Goal: Task Accomplishment & Management: Use online tool/utility

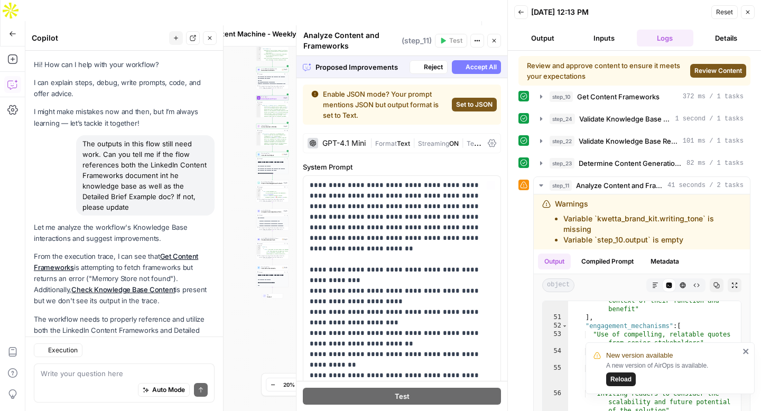
click at [620, 382] on span "Reload" at bounding box center [621, 380] width 21 height 10
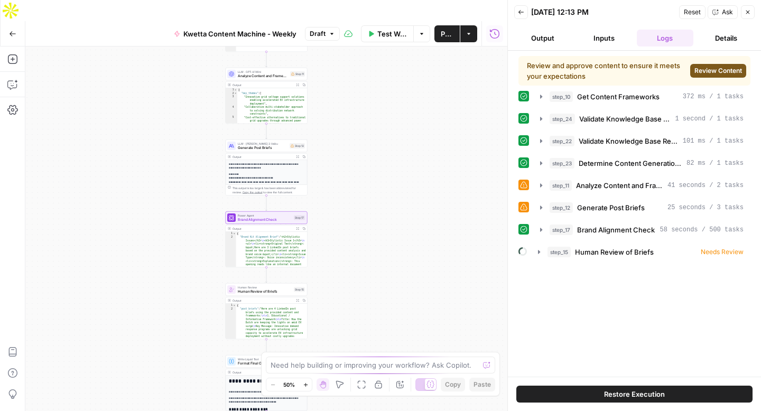
click at [709, 69] on span "Review Content" at bounding box center [719, 71] width 48 height 10
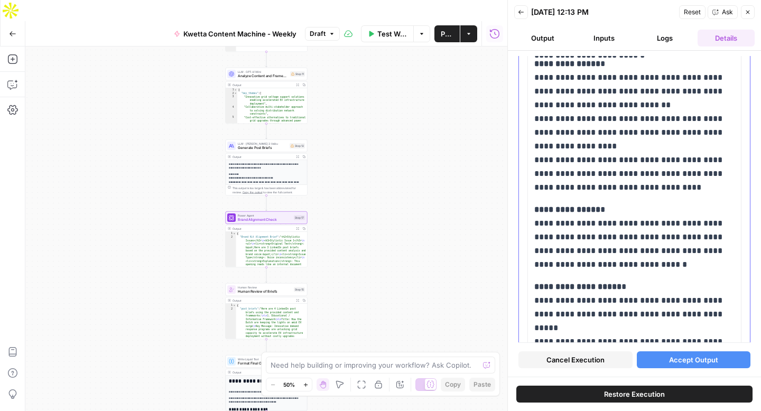
scroll to position [4752, 0]
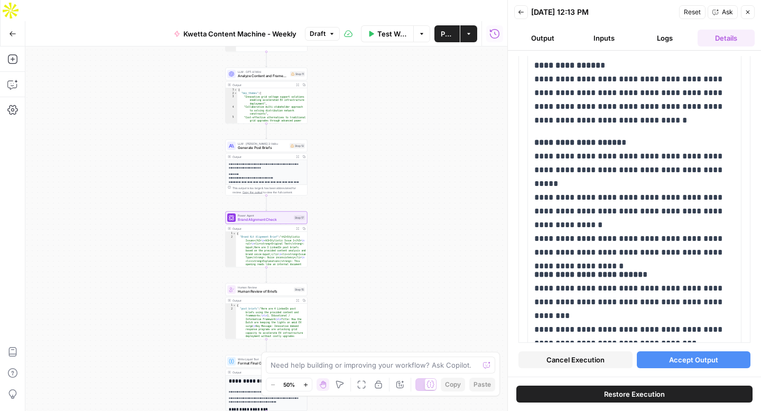
click at [691, 360] on span "Accept Output" at bounding box center [693, 360] width 49 height 11
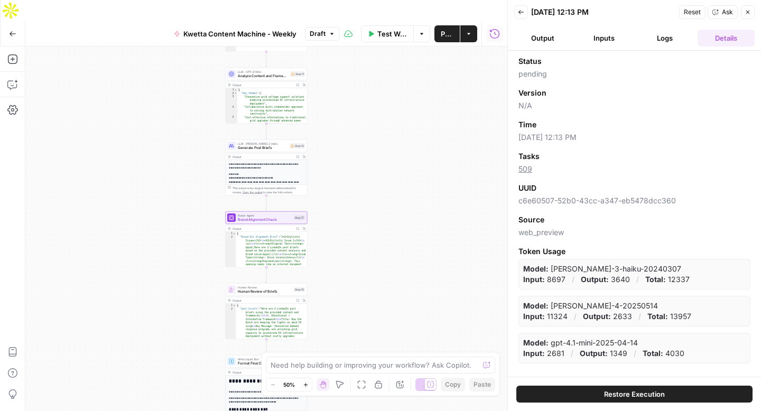
click at [386, 29] on span "Test Workflow" at bounding box center [393, 34] width 30 height 11
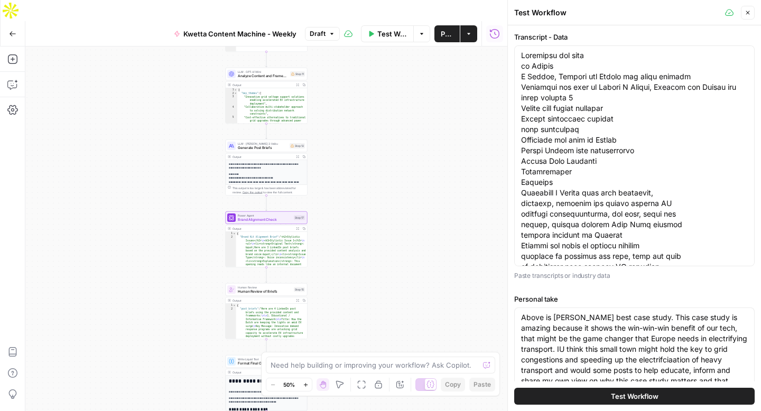
scroll to position [41, 0]
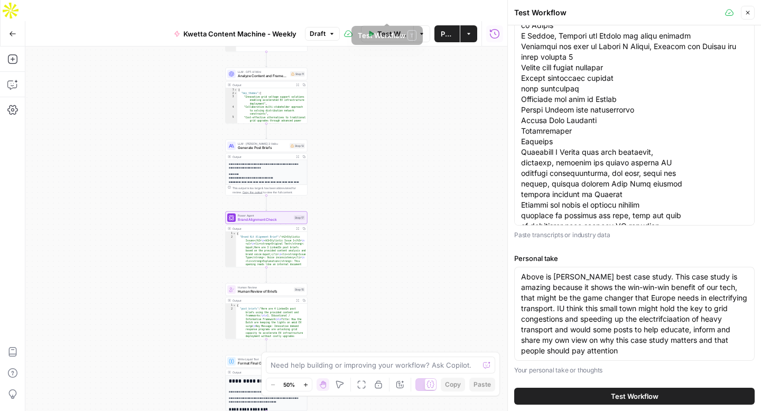
click at [442, 29] on span "Publish" at bounding box center [447, 34] width 13 height 11
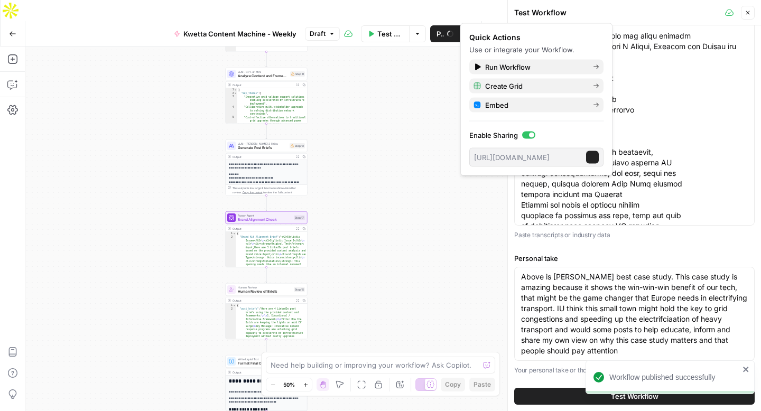
click at [418, 25] on button "Options" at bounding box center [417, 33] width 17 height 17
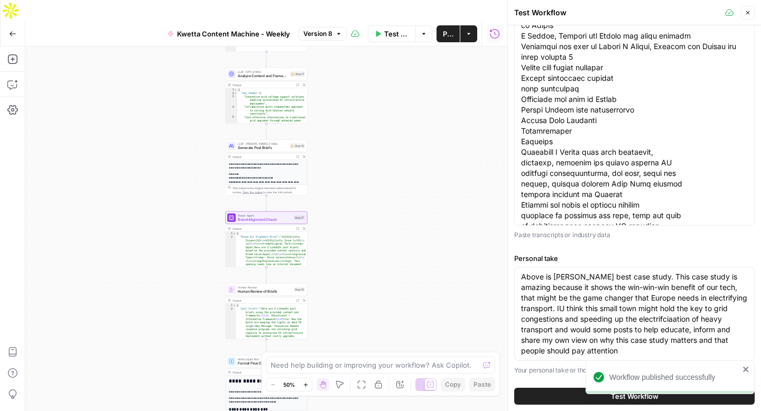
click at [471, 31] on icon "button" at bounding box center [469, 34] width 6 height 6
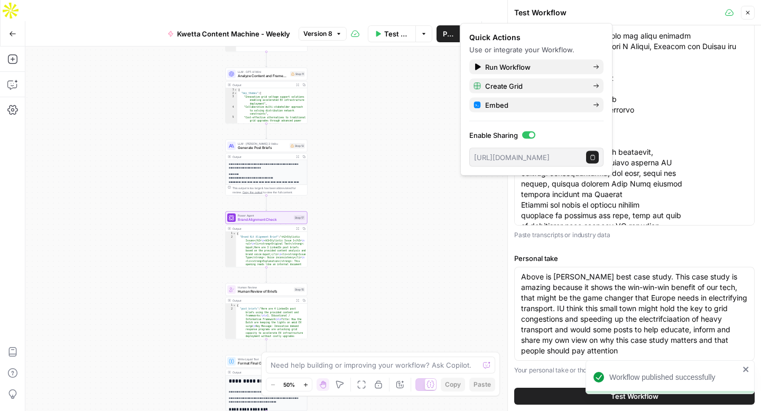
click at [591, 157] on icon "button" at bounding box center [593, 156] width 4 height 5
click at [389, 202] on div "Workflow Set Inputs Inputs Search Knowledge Base Get Content Frameworks Step 10…" at bounding box center [266, 240] width 482 height 386
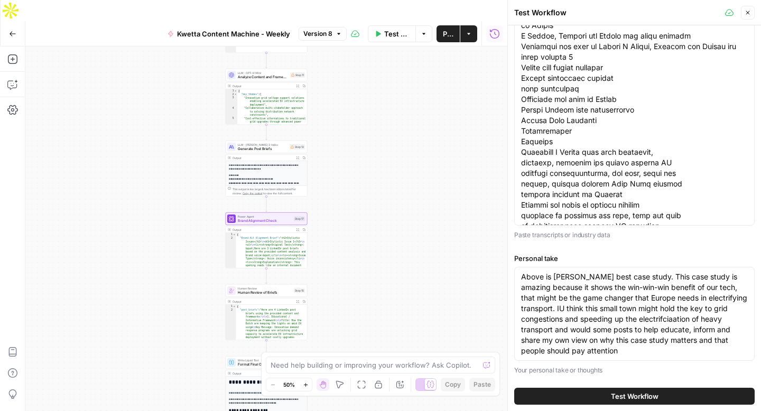
click at [750, 15] on icon "button" at bounding box center [748, 13] width 6 height 6
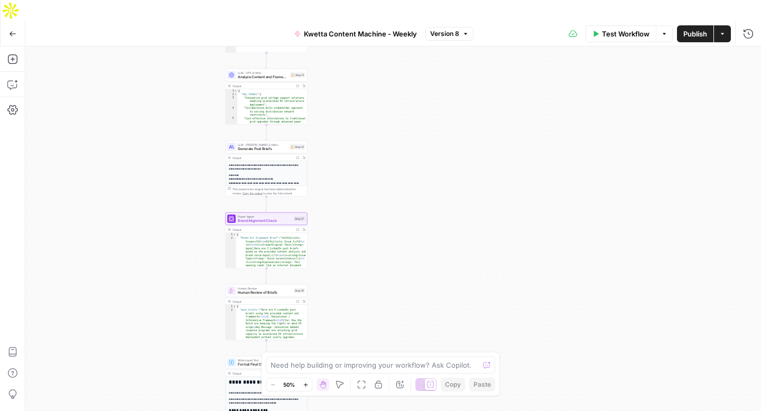
click at [637, 29] on span "Test Workflow" at bounding box center [626, 34] width 48 height 11
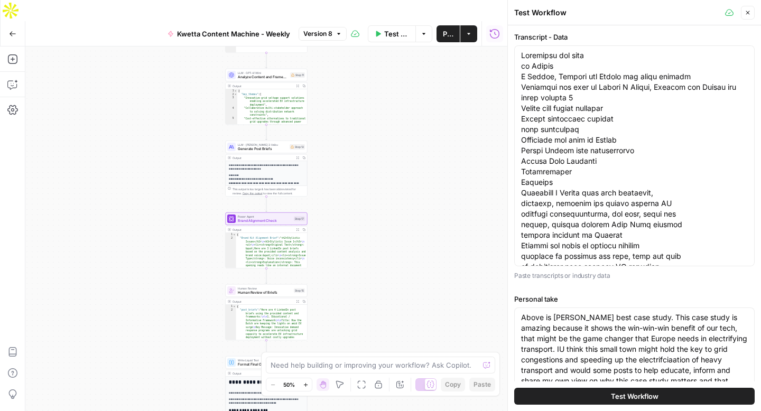
click at [671, 396] on button "Test Workflow" at bounding box center [634, 396] width 241 height 17
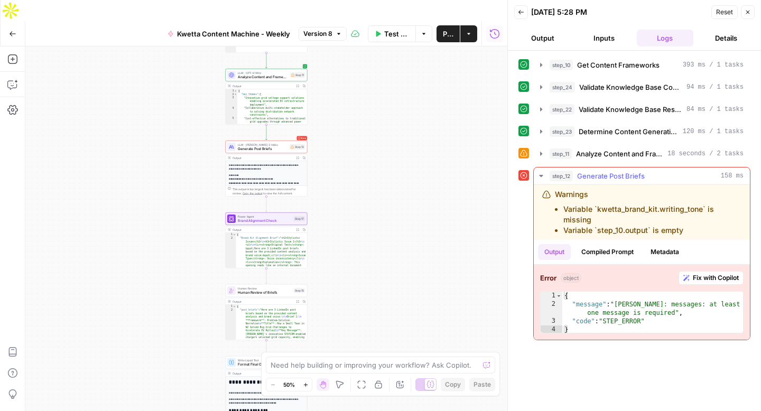
drag, startPoint x: 697, startPoint y: 231, endPoint x: 548, endPoint y: 192, distance: 154.7
click at [548, 192] on div "Warnings Variable `kwetta_brand_kit.writing_tone` is missing Variable `step_10.…" at bounding box center [642, 212] width 199 height 47
copy div "Warnings Variable `kwetta_brand_kit.writing_tone` is missing Variable `step_10.…"
click at [11, 79] on icon "button" at bounding box center [12, 84] width 11 height 11
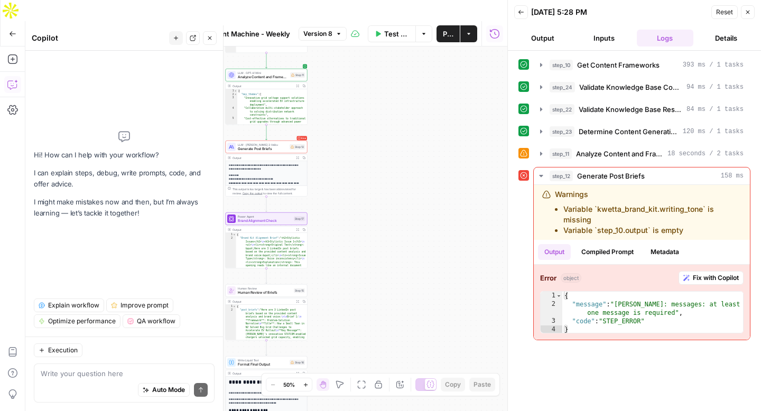
click at [61, 378] on textarea at bounding box center [124, 374] width 167 height 11
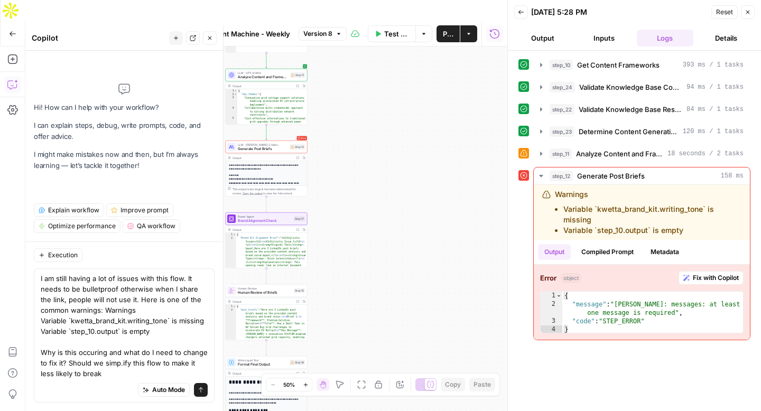
type textarea "I am still having a lot of issues with this flow. It needs to be bulletproof ot…"
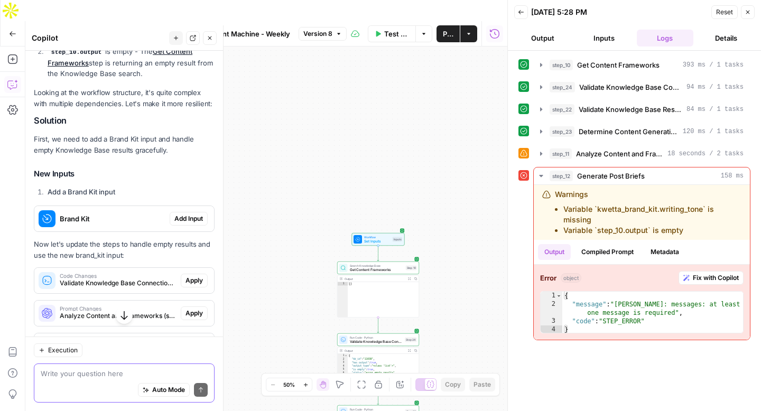
scroll to position [342, 0]
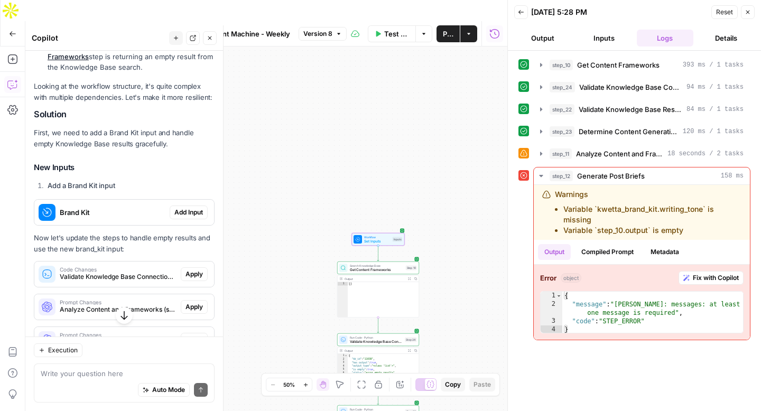
click at [187, 210] on span "Add Input" at bounding box center [188, 213] width 29 height 10
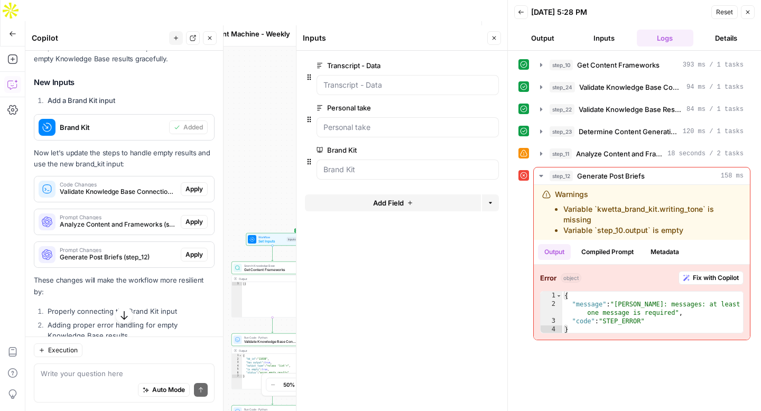
scroll to position [446, 0]
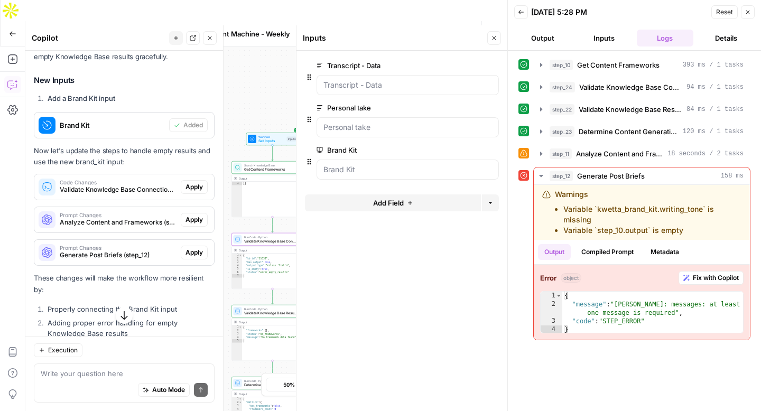
click at [195, 189] on span "Apply" at bounding box center [194, 187] width 17 height 10
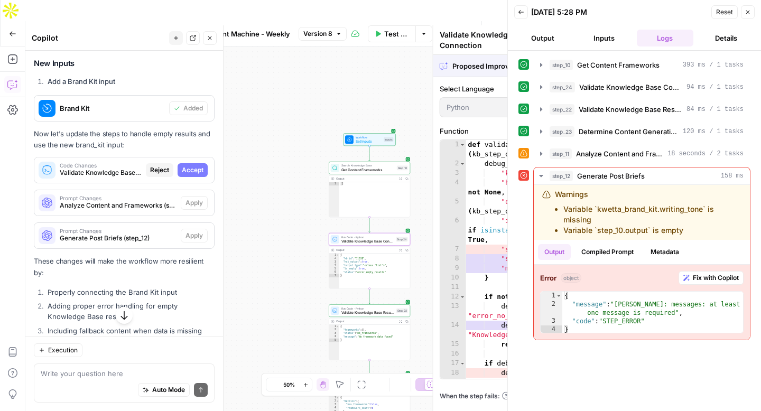
scroll to position [429, 0]
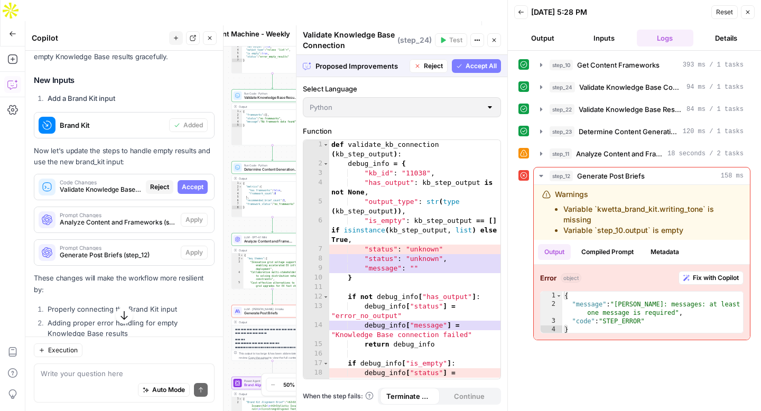
click at [481, 69] on span "Accept All" at bounding box center [481, 66] width 31 height 10
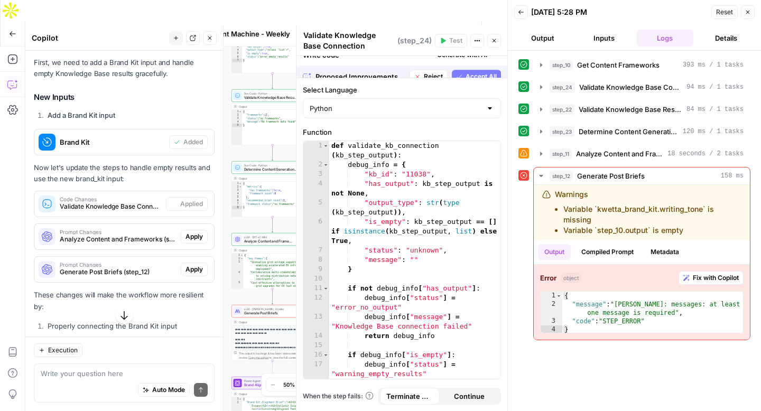
scroll to position [446, 0]
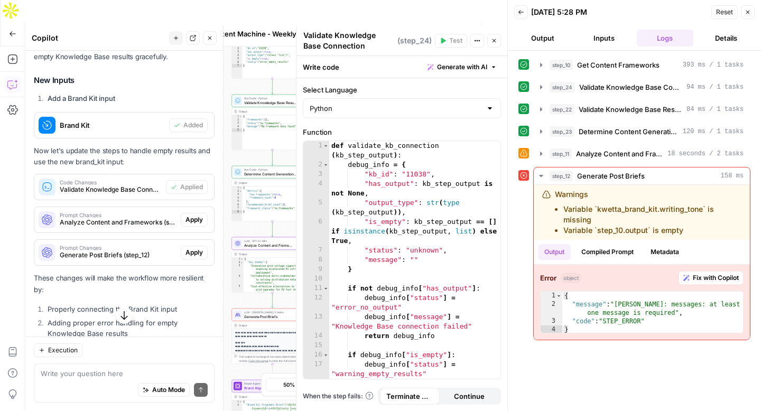
click at [190, 225] on button "Apply" at bounding box center [194, 220] width 27 height 14
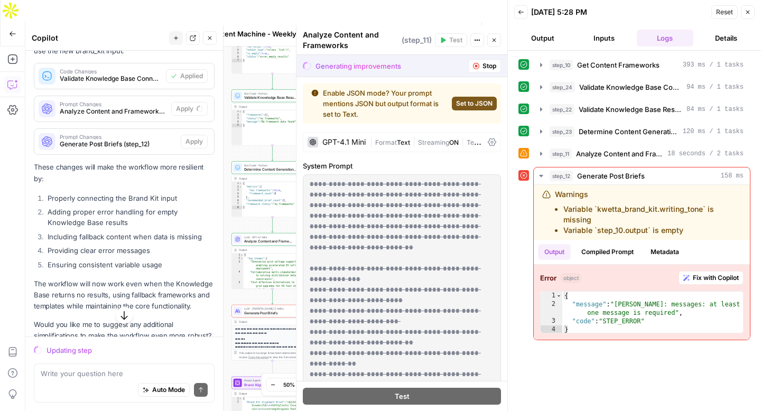
scroll to position [538, 0]
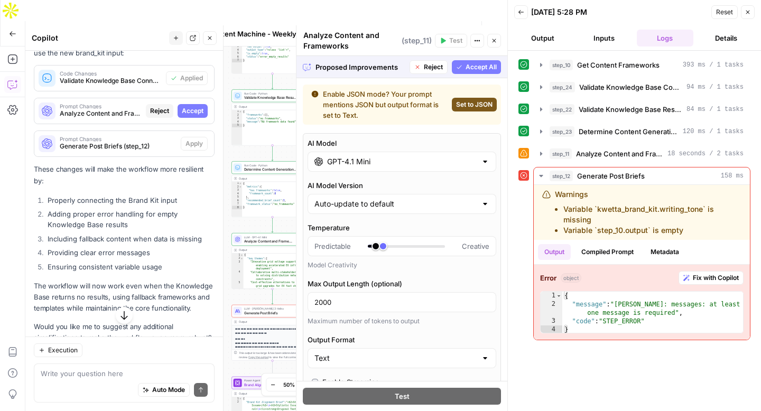
click at [476, 66] on span "Accept All" at bounding box center [481, 67] width 31 height 10
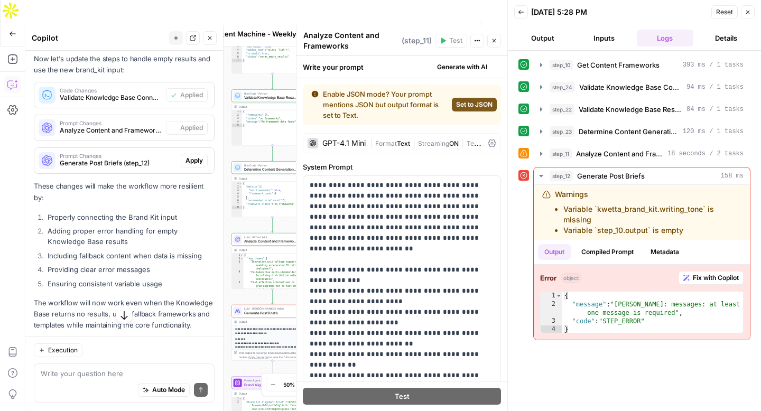
scroll to position [555, 0]
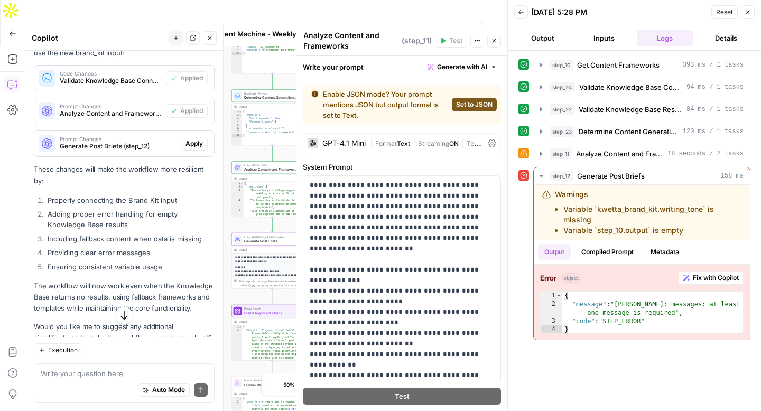
click at [196, 142] on span "Apply" at bounding box center [194, 144] width 17 height 10
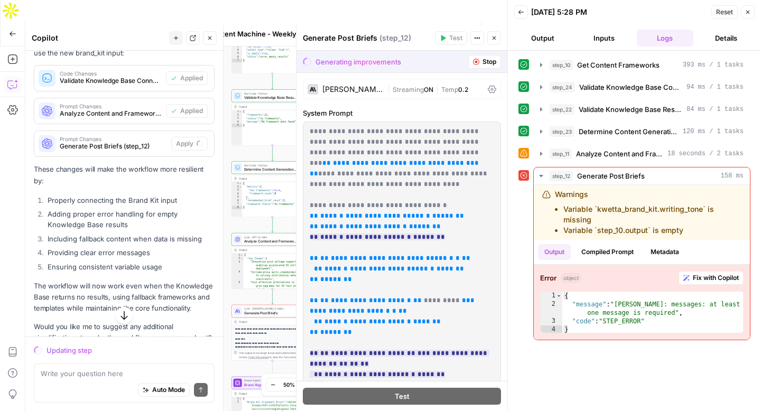
scroll to position [557, 0]
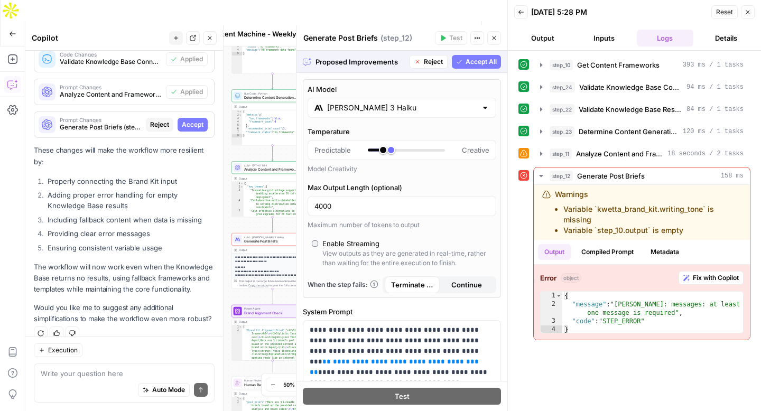
click at [473, 62] on span "Accept All" at bounding box center [481, 62] width 31 height 10
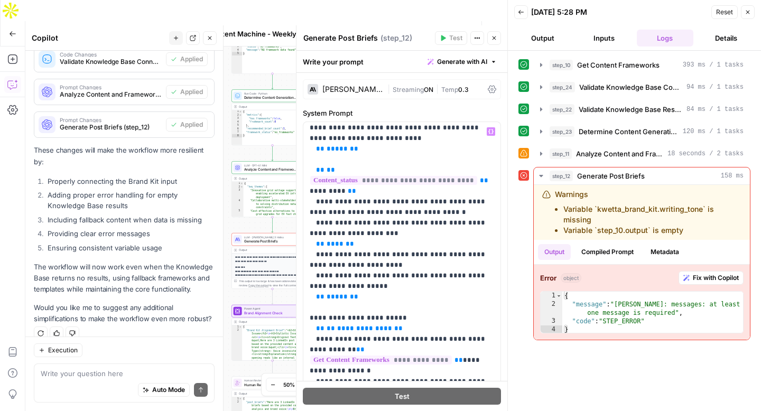
scroll to position [2087, 0]
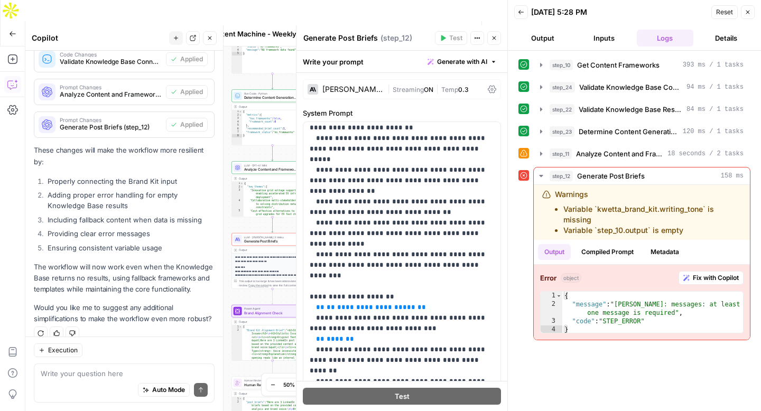
click at [391, 29] on span "Test Workflow" at bounding box center [393, 34] width 30 height 11
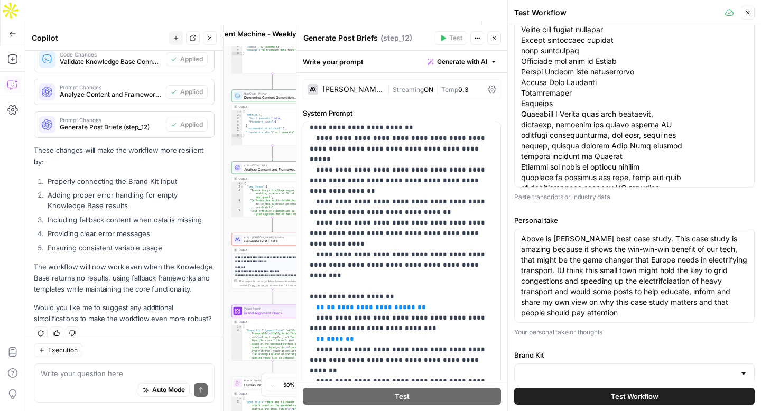
scroll to position [87, 0]
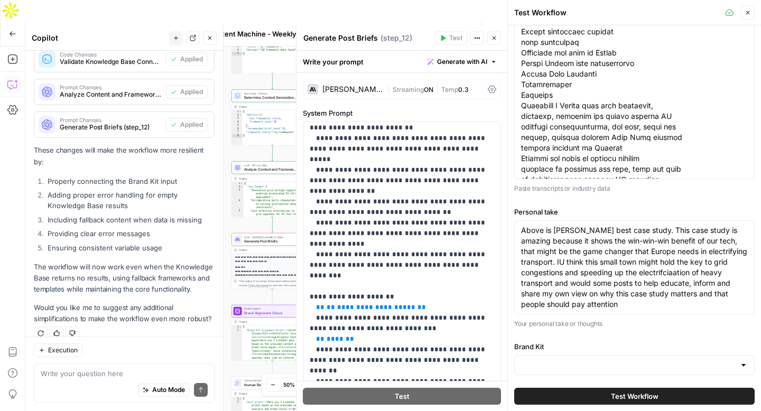
click at [744, 367] on div at bounding box center [744, 365] width 8 height 11
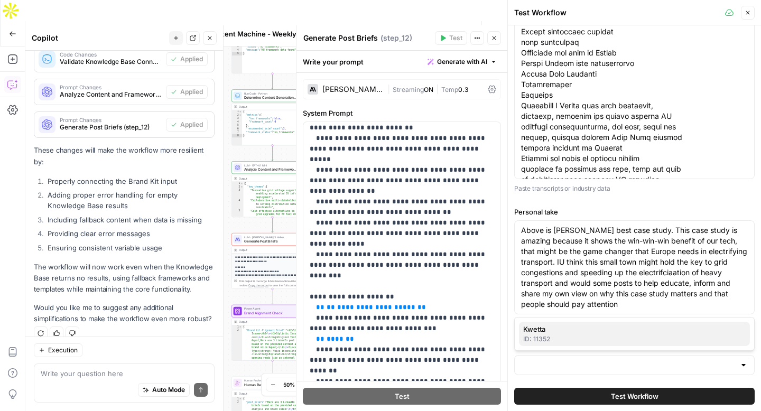
click at [602, 327] on span "Kwetta" at bounding box center [632, 329] width 218 height 11
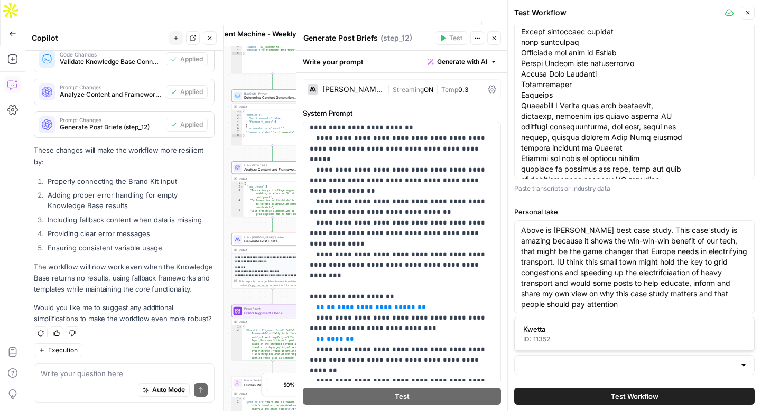
type input "Kwetta"
click at [628, 400] on span "Test Workflow" at bounding box center [635, 396] width 48 height 11
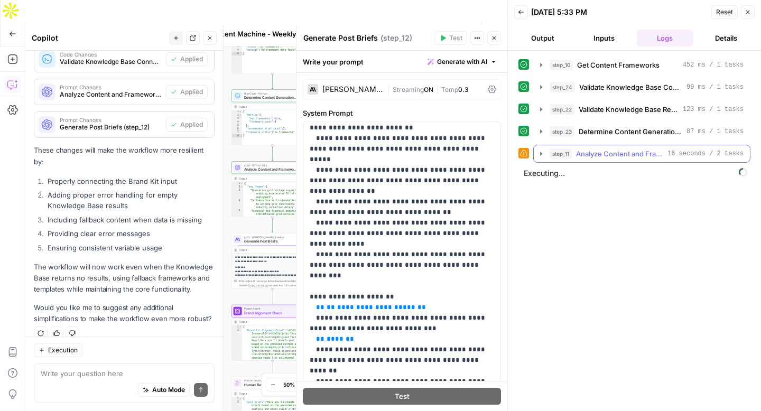
click at [542, 153] on icon "button" at bounding box center [541, 154] width 2 height 4
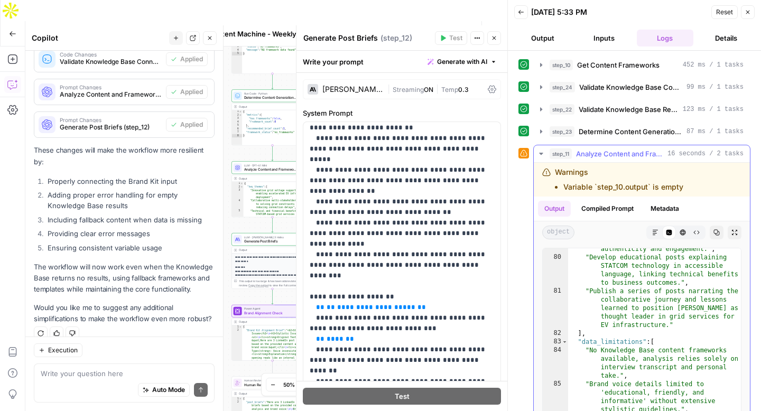
scroll to position [119, 0]
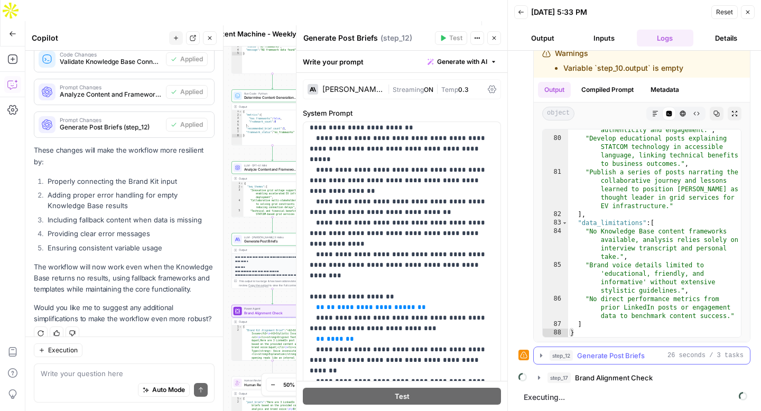
click at [541, 356] on icon "button" at bounding box center [541, 356] width 2 height 4
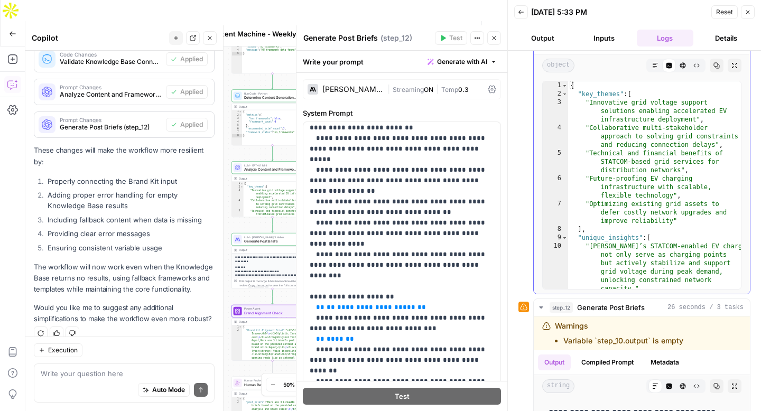
scroll to position [0, 0]
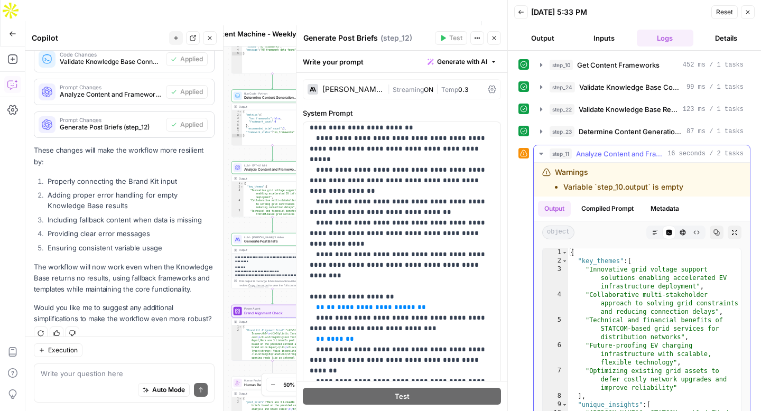
drag, startPoint x: 694, startPoint y: 189, endPoint x: 542, endPoint y: 167, distance: 153.4
click at [543, 167] on div "Warnings Variable `step_10.output` is empty" at bounding box center [628, 179] width 170 height 25
copy div "Warnings Variable `step_10.output` is empty"
click at [66, 375] on textarea at bounding box center [124, 374] width 167 height 11
paste textarea "Warnings Variable `step_10.output` is empty"
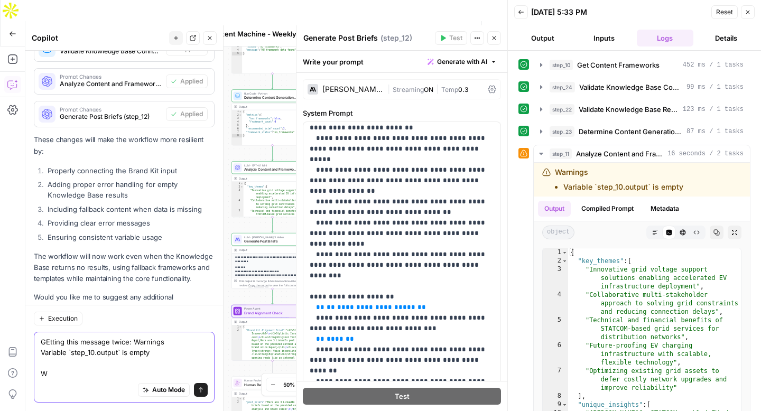
scroll to position [605, 0]
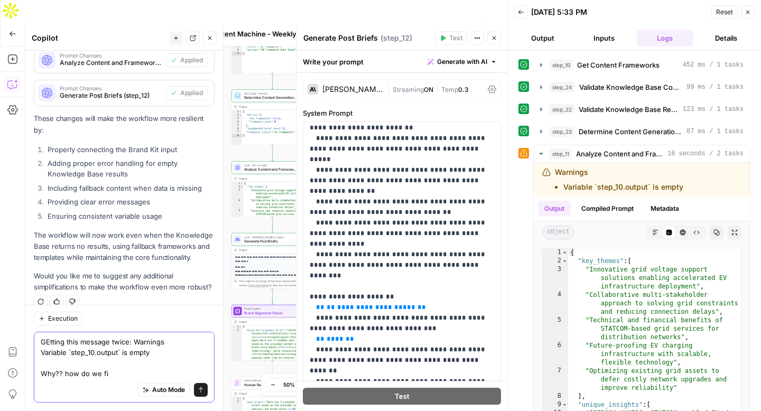
type textarea "GEtting this message twice: Warnings Variable `step_10.output` is empty Why?? h…"
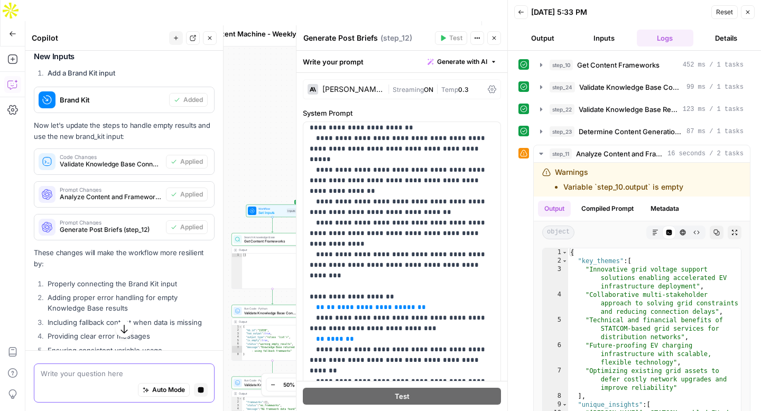
scroll to position [735, 0]
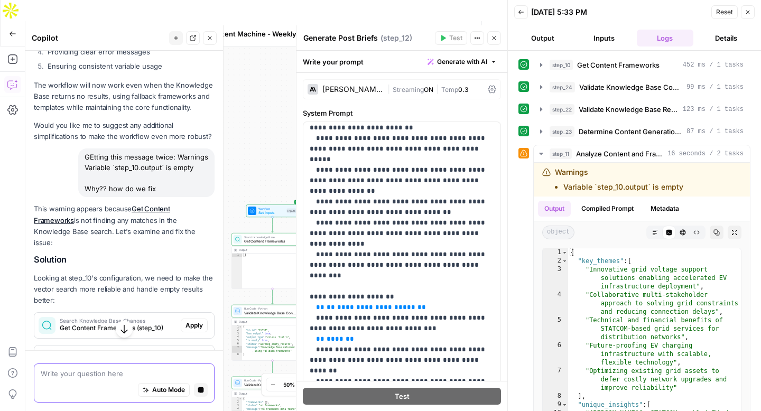
click at [72, 376] on textarea at bounding box center [124, 374] width 167 height 11
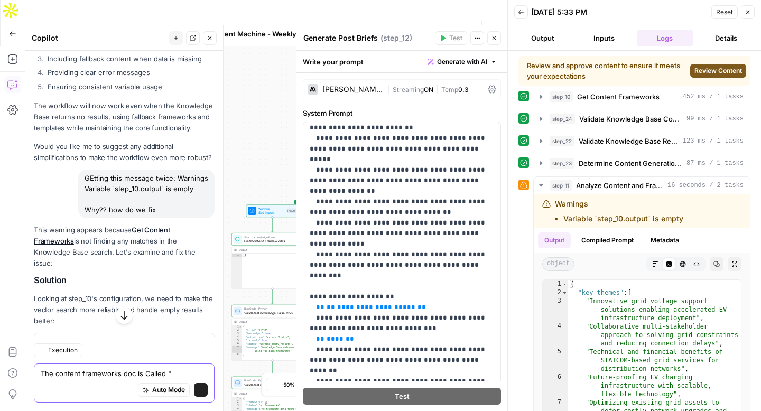
scroll to position [756, 0]
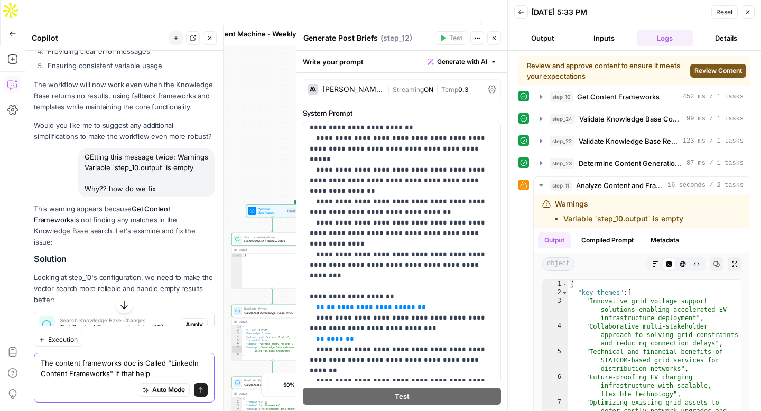
type textarea "The content frameworks doc is Called "LinkedIn Content Frameworks" if that helps"
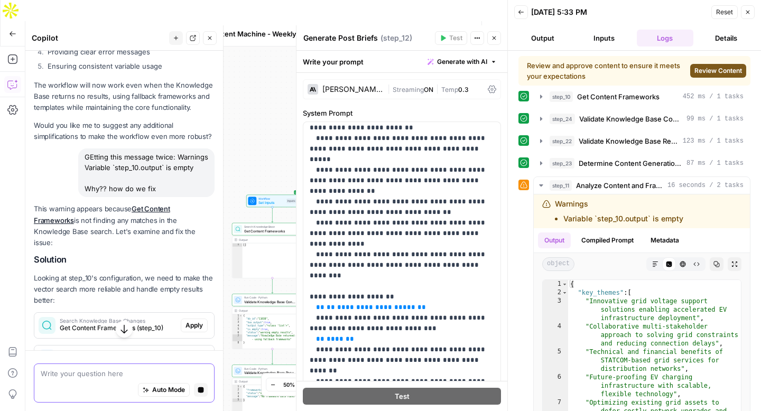
scroll to position [1124, 0]
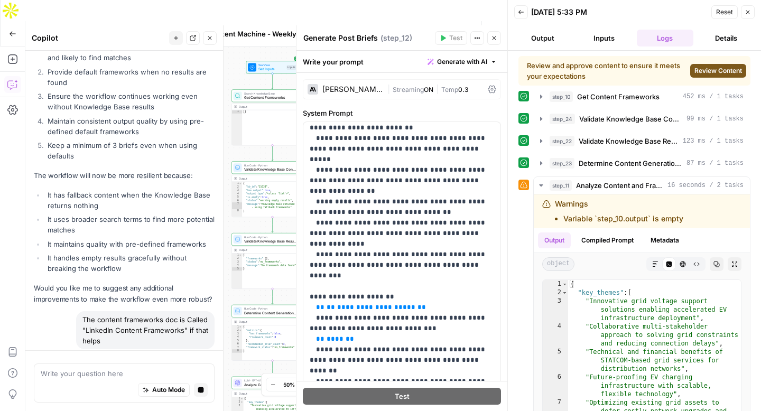
click at [716, 73] on span "Review Content" at bounding box center [719, 71] width 48 height 10
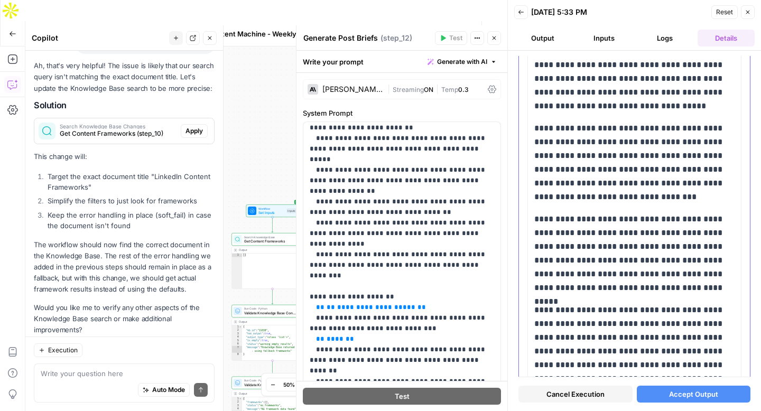
scroll to position [6028, 0]
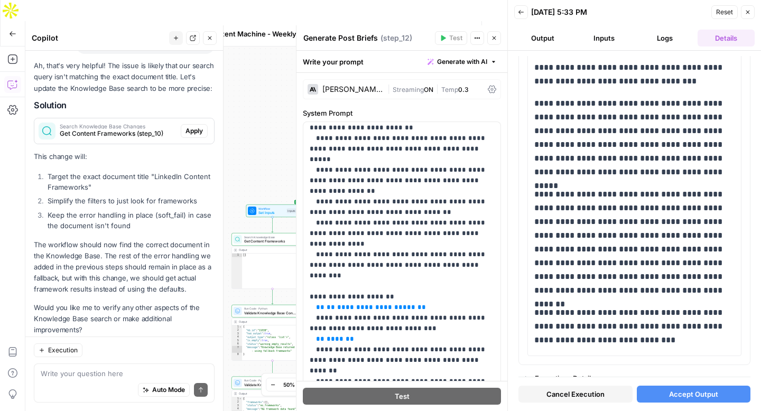
click at [697, 394] on span "Accept Output" at bounding box center [693, 394] width 49 height 11
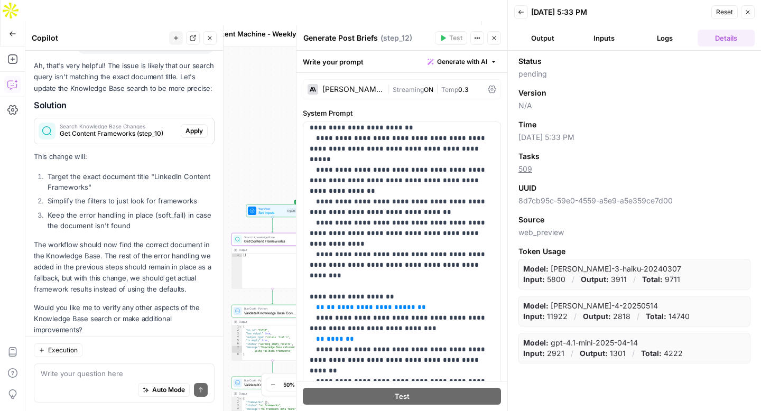
click at [198, 126] on span "Apply" at bounding box center [194, 131] width 17 height 10
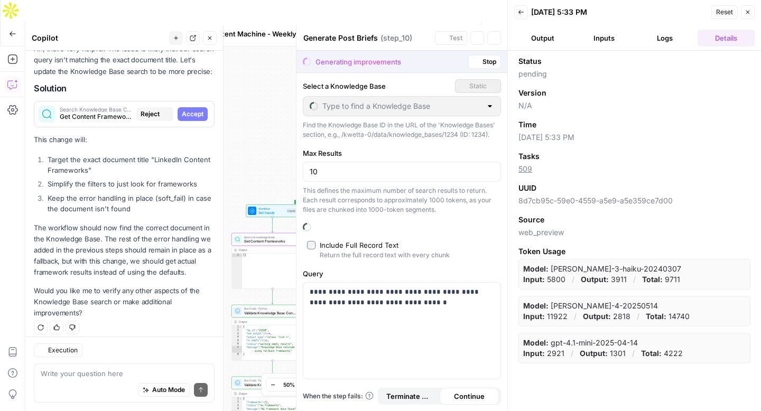
scroll to position [1423, 0]
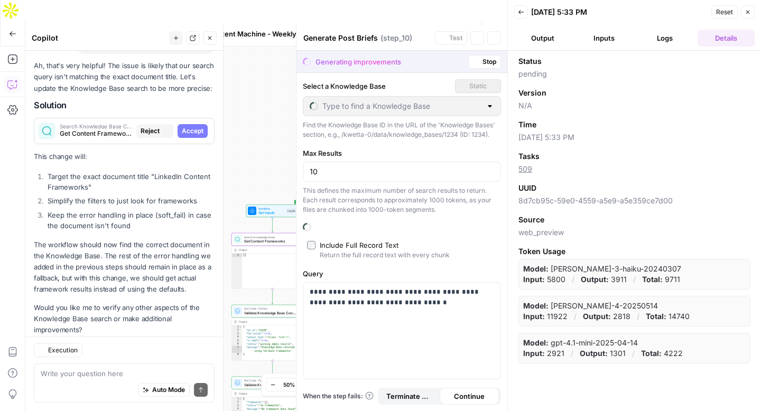
type textarea "Get Content Frameworks"
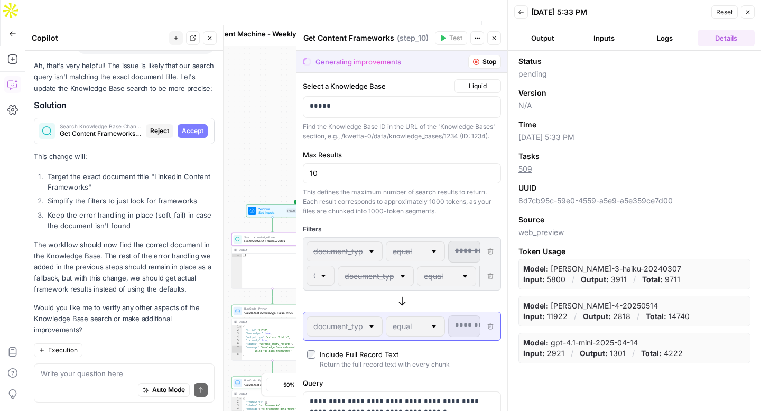
click at [198, 126] on span "Accept" at bounding box center [193, 131] width 22 height 10
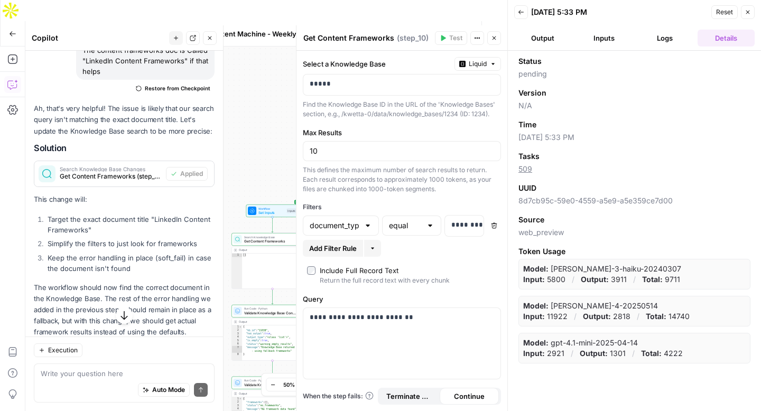
scroll to position [1474, 0]
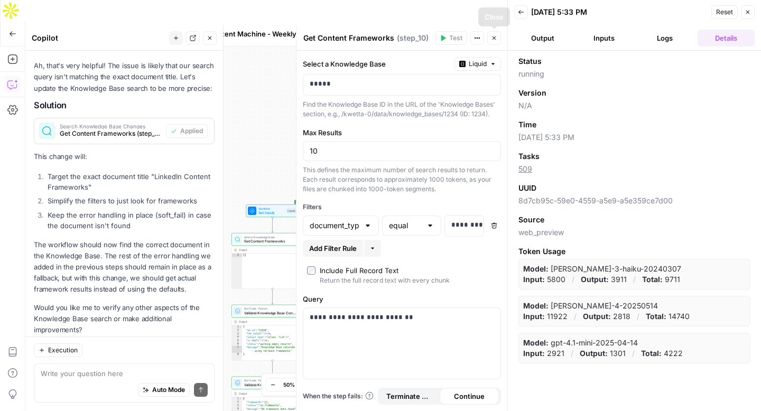
click at [464, 25] on button "Actions" at bounding box center [469, 33] width 17 height 17
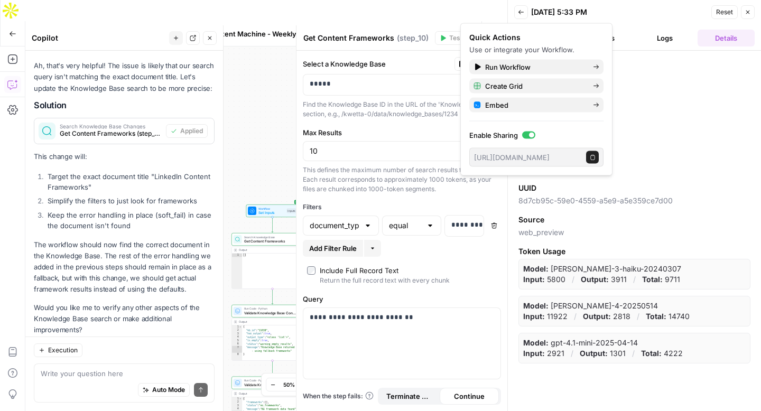
click at [594, 159] on icon "button" at bounding box center [593, 156] width 4 height 5
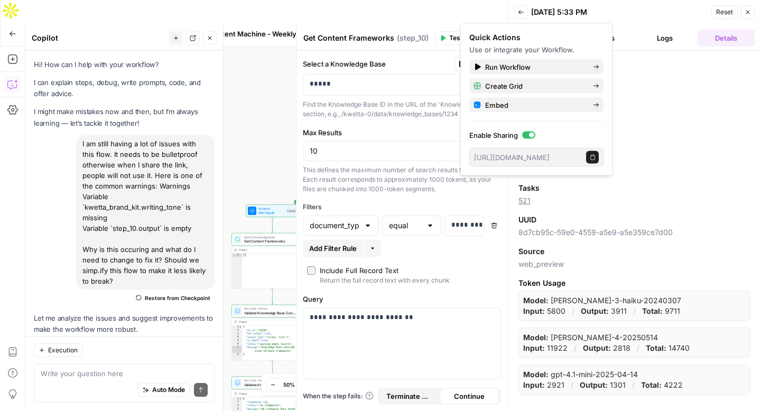
scroll to position [1474, 0]
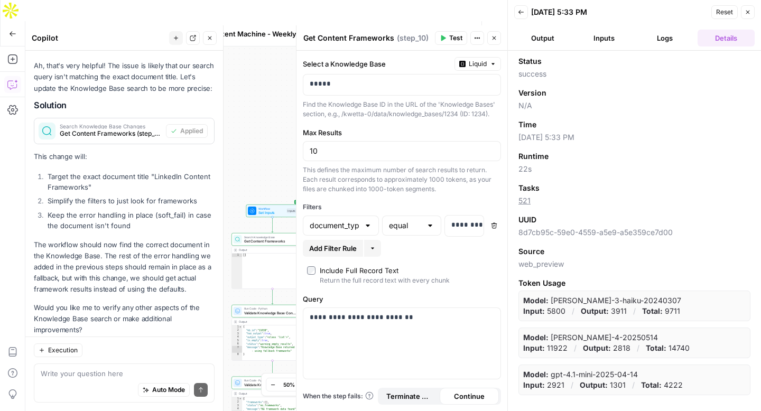
click at [645, 9] on div "[DATE] 5:33 PM" at bounding box center [619, 12] width 177 height 11
click at [522, 12] on icon "button" at bounding box center [521, 12] width 5 height 4
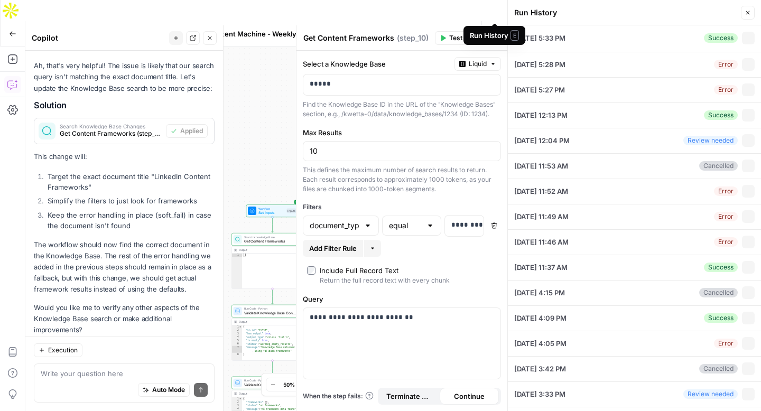
type input "Kwetta"
type textarea "Unlocking the grid at Ngātea Z Energy, Powerco and Kwetta key value drivers Unl…"
type textarea "Above is [PERSON_NAME] best case study. This case study is amazing because it s…"
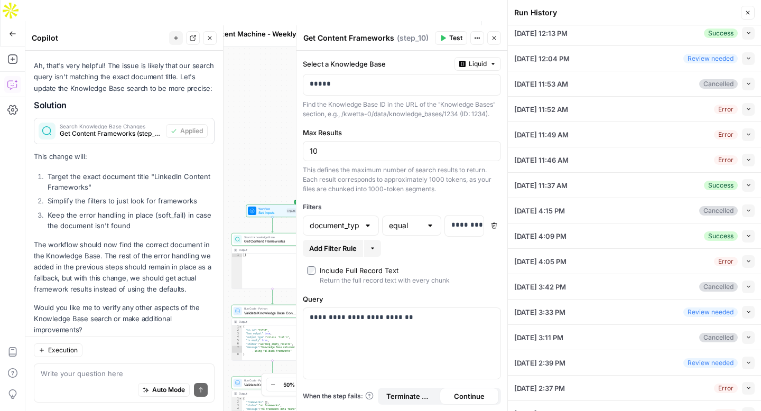
scroll to position [525, 0]
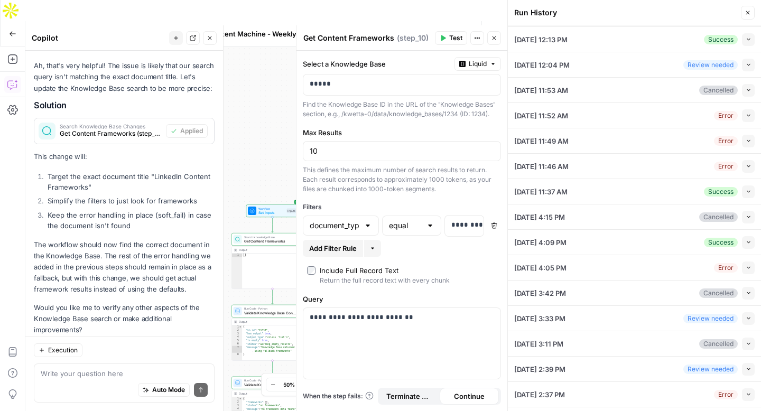
click at [749, 110] on button "Collapse" at bounding box center [748, 115] width 13 height 13
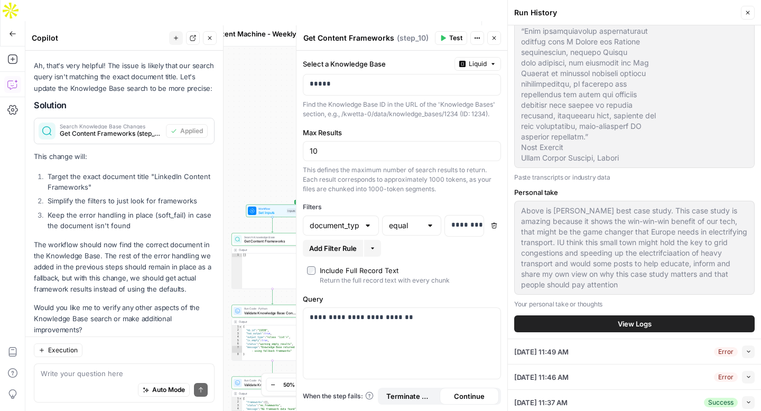
scroll to position [438, 0]
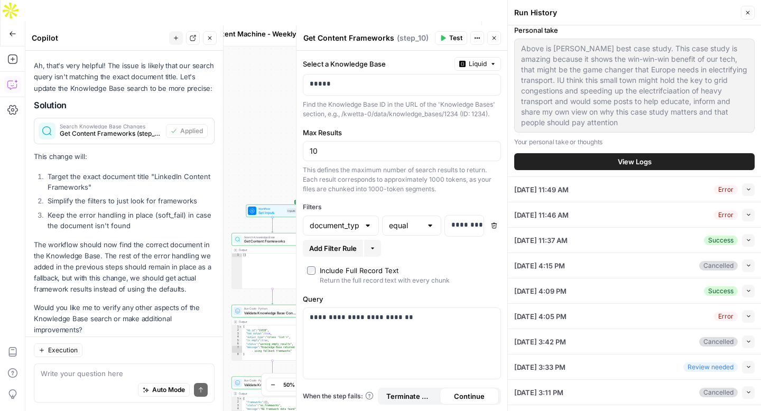
click at [750, 189] on icon "button" at bounding box center [748, 190] width 3 height 2
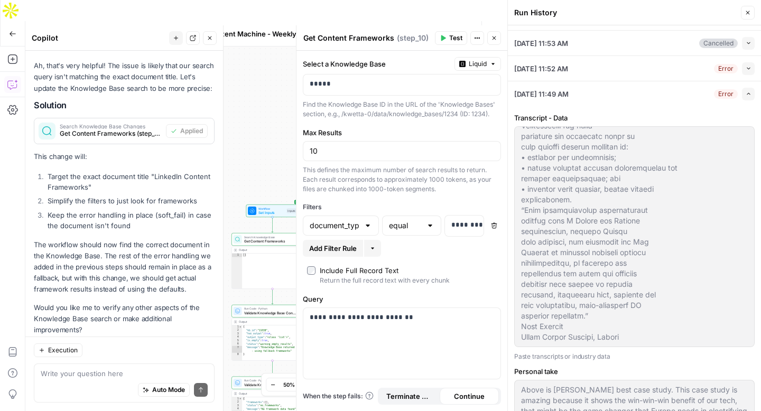
scroll to position [534, 0]
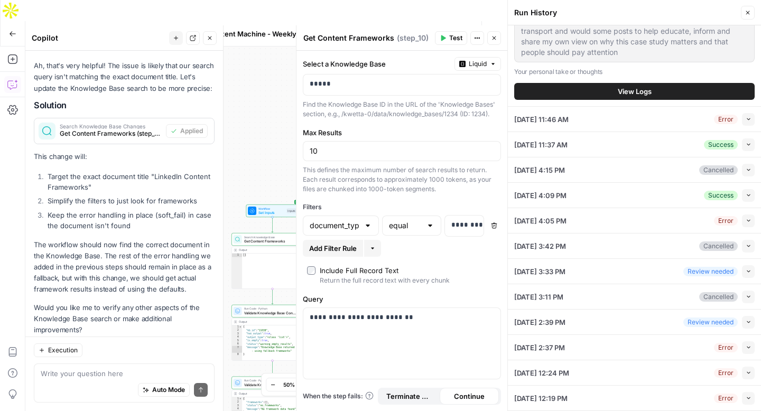
click at [57, 382] on div "Auto Mode Send" at bounding box center [124, 390] width 167 height 23
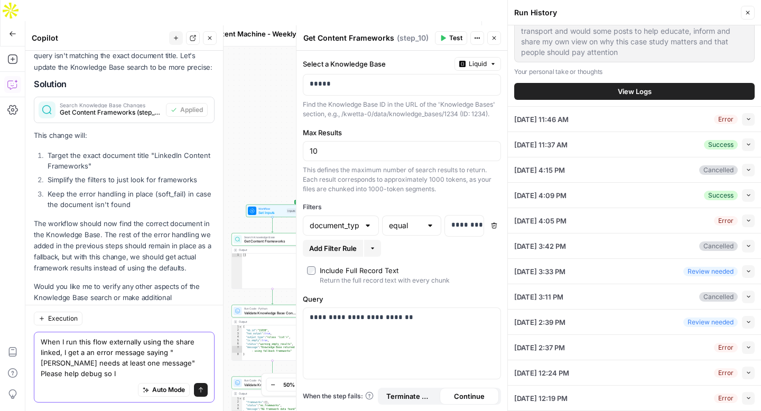
scroll to position [1506, 0]
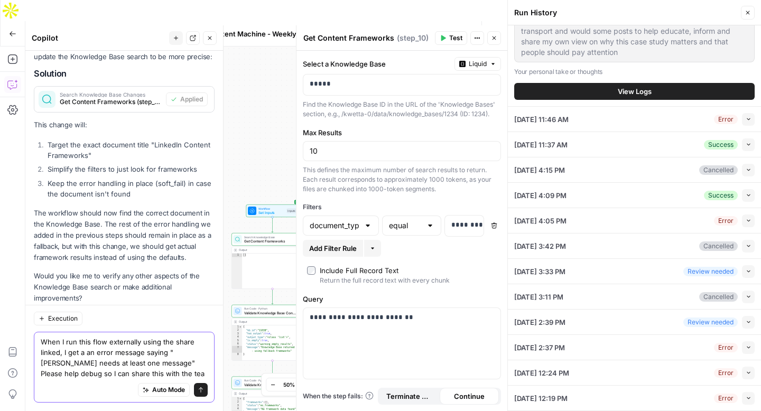
type textarea "When I run this flow externally using the share linked, I get a an error messag…"
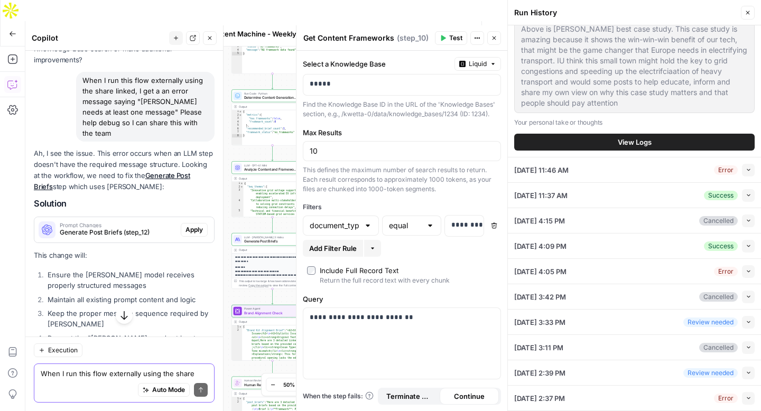
scroll to position [1744, 0]
click at [191, 224] on button "Apply" at bounding box center [194, 231] width 27 height 14
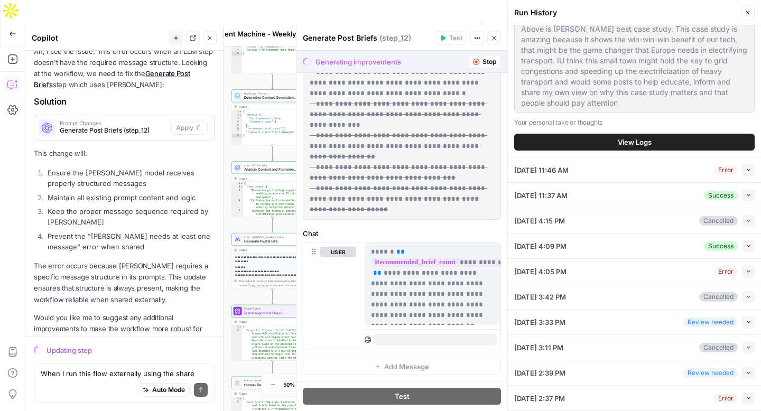
scroll to position [0, 0]
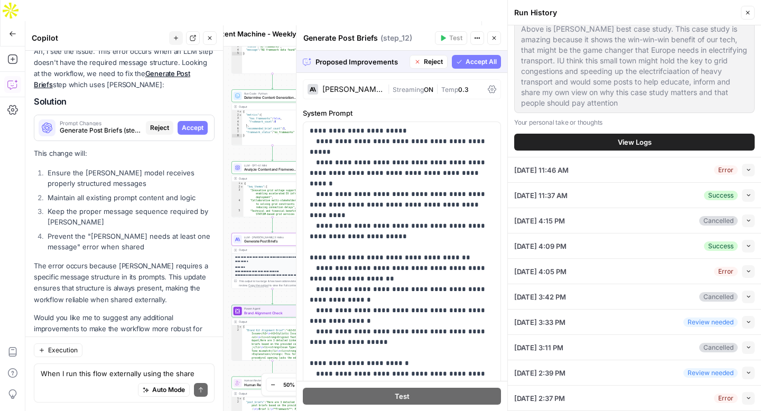
click at [189, 123] on span "Accept" at bounding box center [193, 128] width 22 height 10
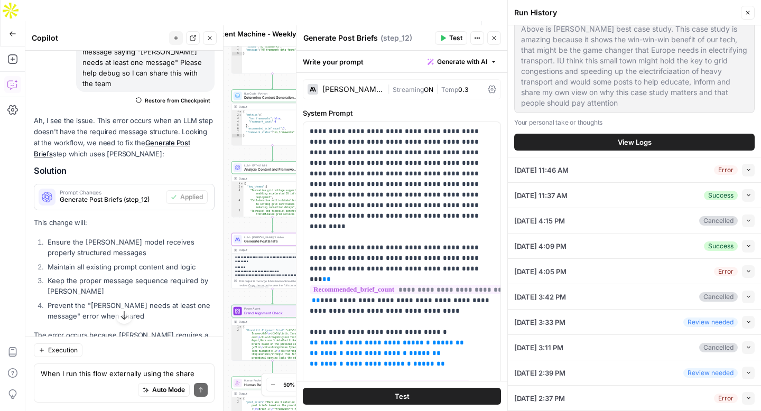
scroll to position [1863, 0]
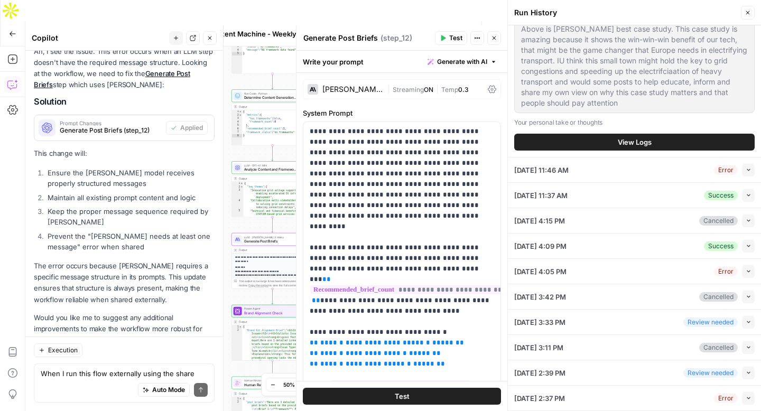
click at [382, 29] on span "Test Workflow" at bounding box center [393, 34] width 30 height 11
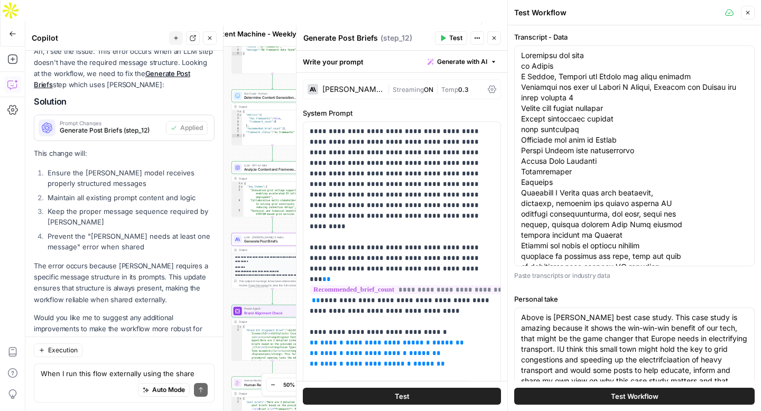
scroll to position [0, 0]
click at [617, 398] on span "Test Workflow" at bounding box center [635, 396] width 48 height 11
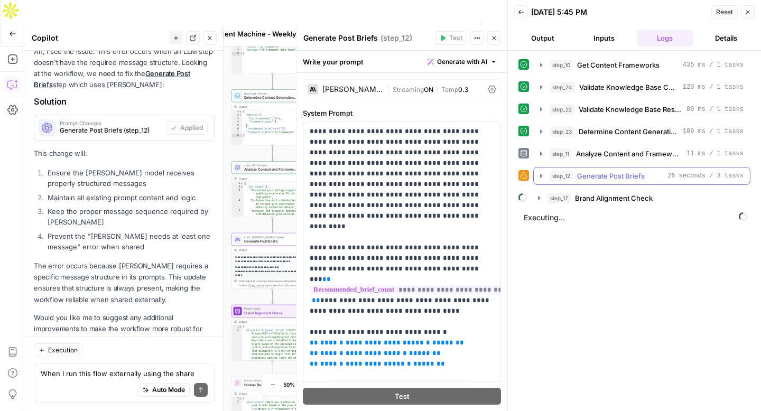
click at [539, 176] on icon "button" at bounding box center [541, 176] width 8 height 8
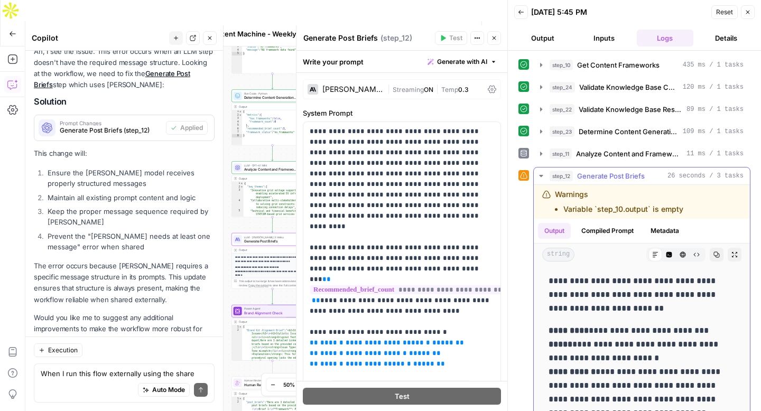
drag, startPoint x: 694, startPoint y: 208, endPoint x: 541, endPoint y: 193, distance: 153.6
click at [541, 193] on div "Warnings Variable `step_10.output` is empty" at bounding box center [642, 202] width 216 height 34
copy div "Warnings Variable `step_10.output` is empty"
click at [134, 365] on div "When I run this flow externally using the share linked, I get a an error messag…" at bounding box center [124, 383] width 181 height 39
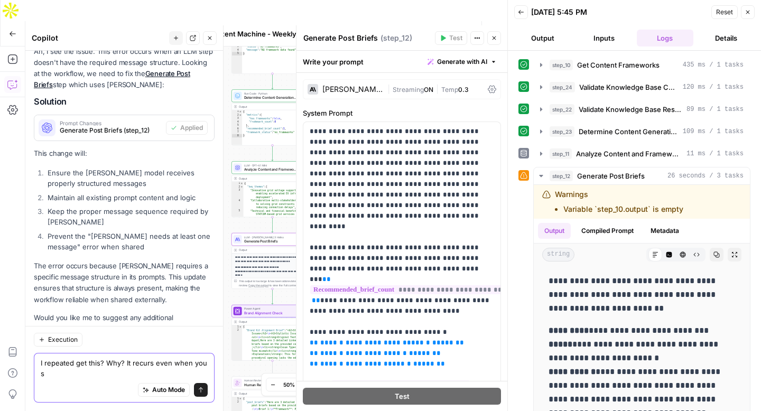
scroll to position [1874, 0]
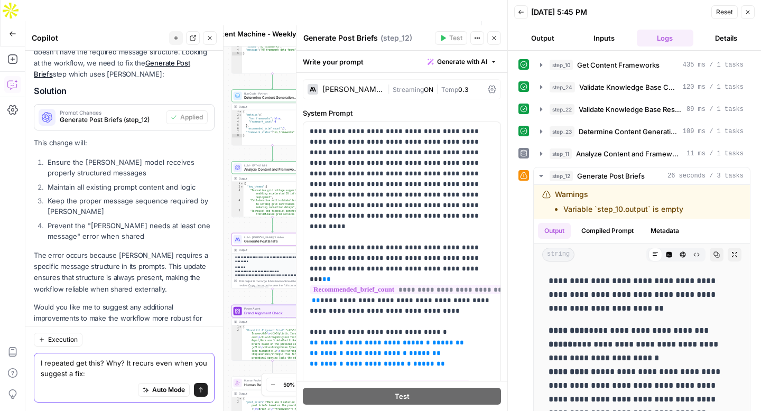
paste textarea "Warnings Variable `step_10.output` is empty"
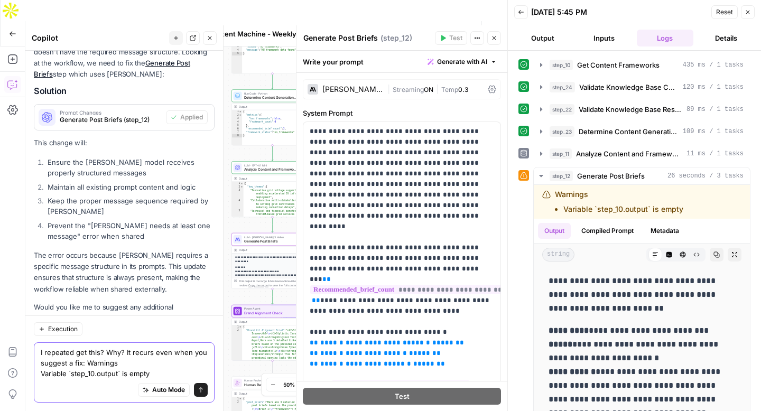
scroll to position [1884, 0]
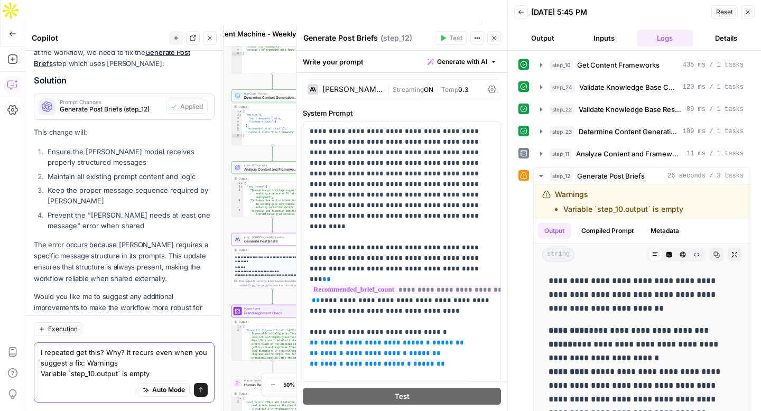
type textarea "I repeated get this? Why? It recurs even when you suggest a fix: Warnings Varia…"
click at [198, 390] on icon "submit" at bounding box center [201, 390] width 6 height 6
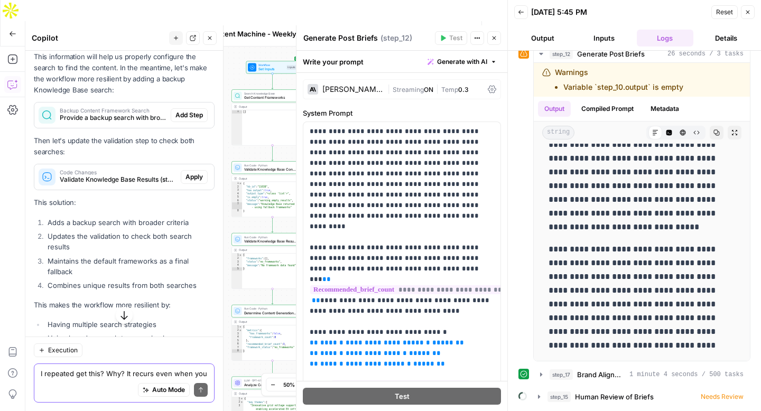
scroll to position [2295, 0]
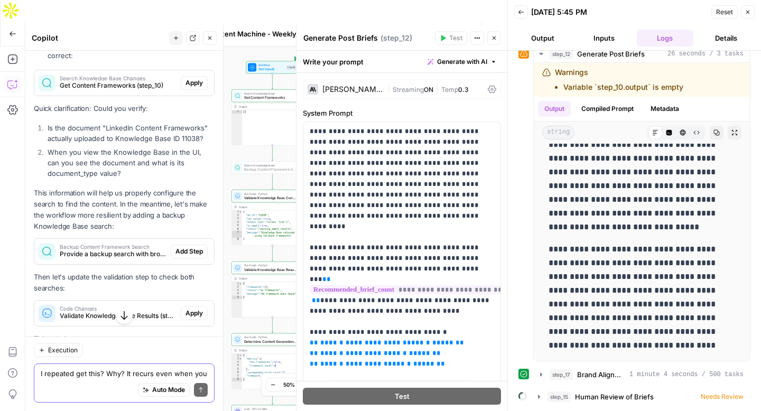
drag, startPoint x: 190, startPoint y: 218, endPoint x: 192, endPoint y: 232, distance: 13.9
click at [190, 247] on span "Add Step" at bounding box center [189, 252] width 27 height 10
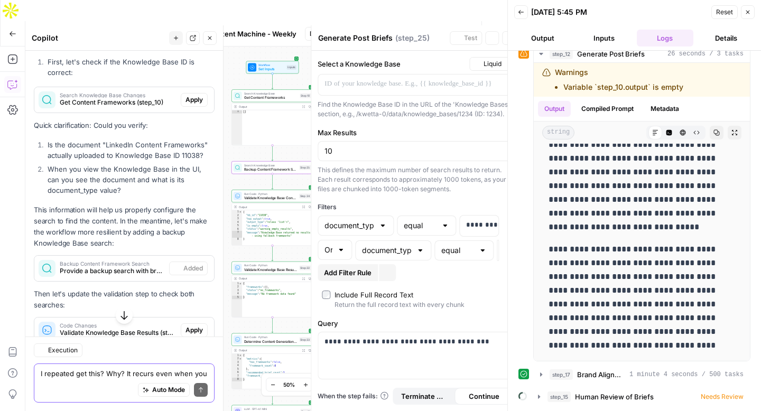
type textarea "Backup Content Framework Search"
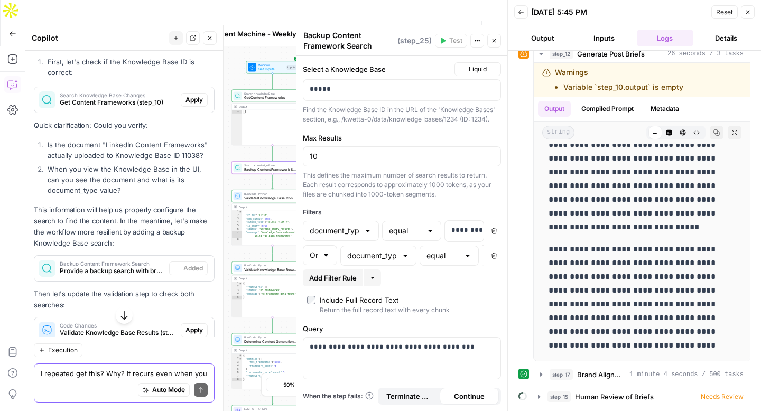
scroll to position [2229, 0]
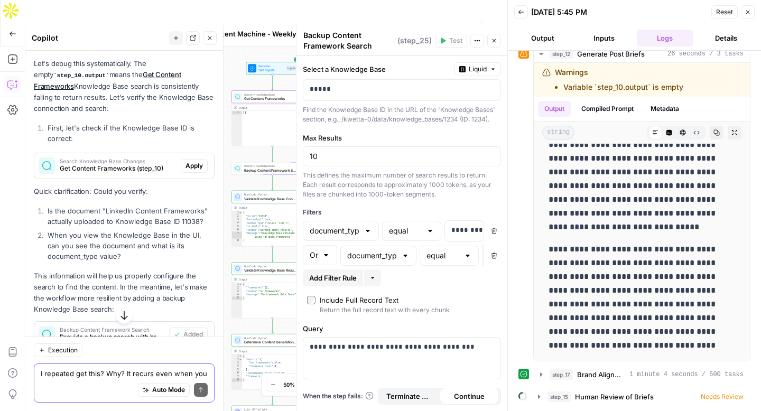
click at [203, 161] on span "Apply" at bounding box center [194, 166] width 17 height 10
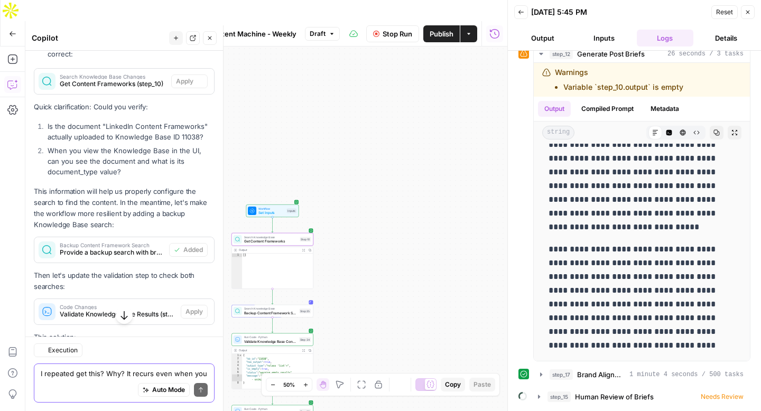
type textarea "Get Content Frameworks"
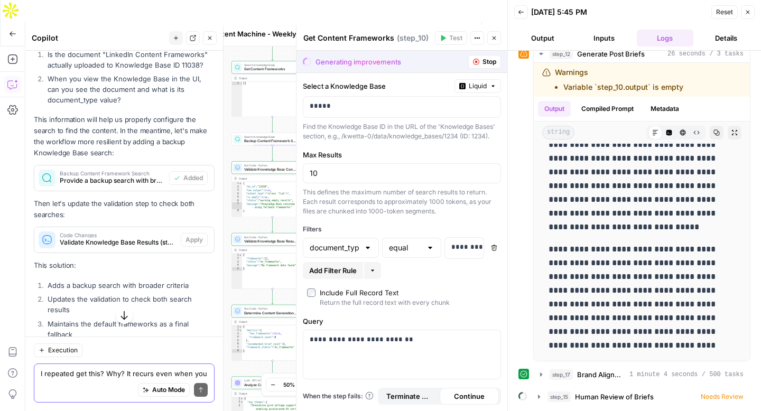
scroll to position [2182, 0]
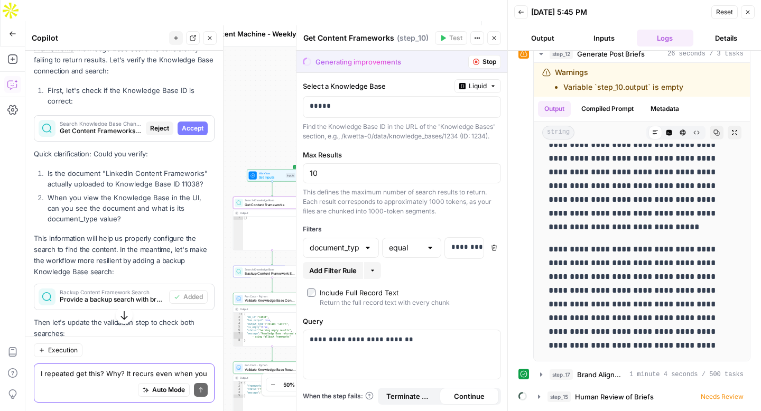
click at [195, 124] on span "Accept" at bounding box center [193, 129] width 22 height 10
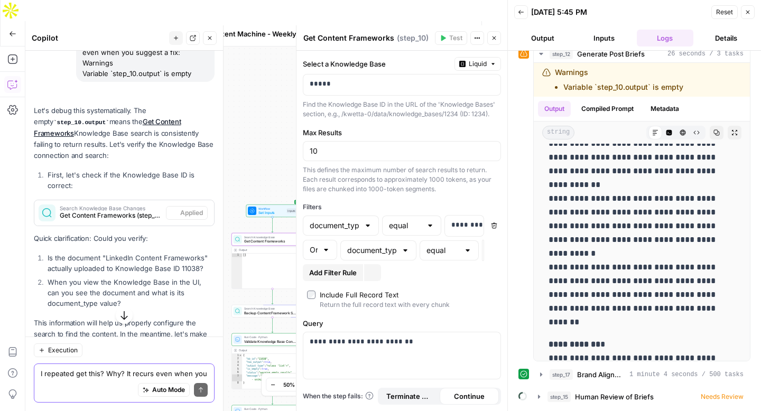
scroll to position [0, 0]
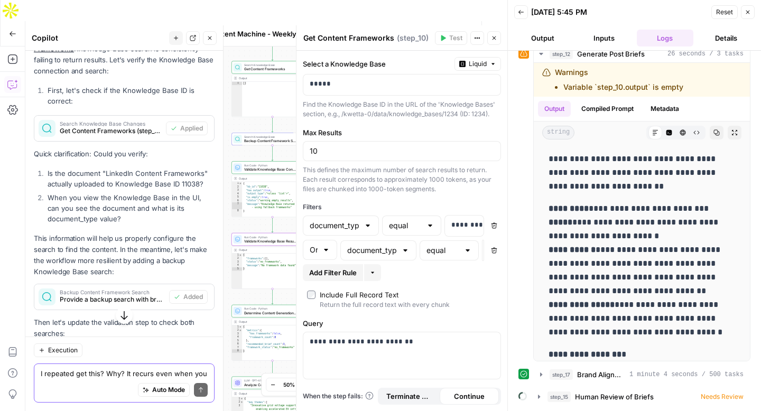
click at [194, 354] on span "Apply" at bounding box center [194, 359] width 17 height 10
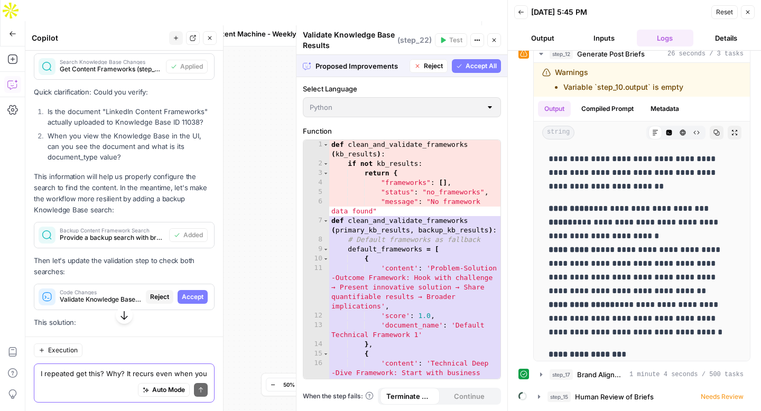
scroll to position [2246, 0]
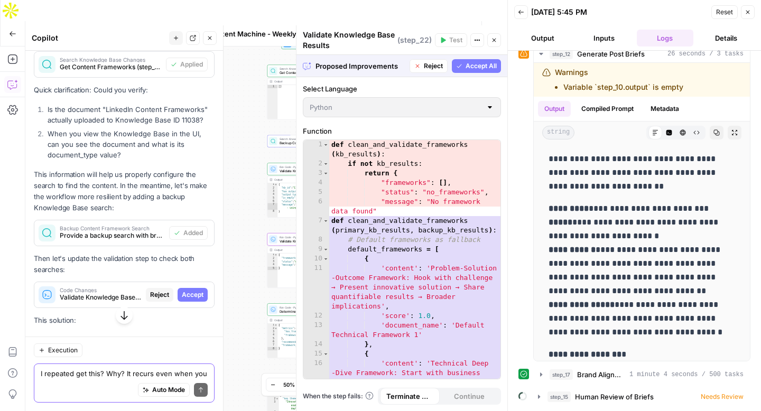
click at [195, 290] on span "Accept" at bounding box center [193, 295] width 22 height 10
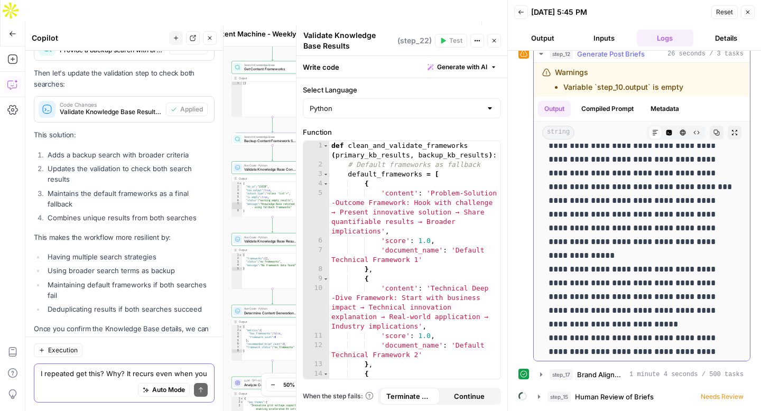
scroll to position [3428, 0]
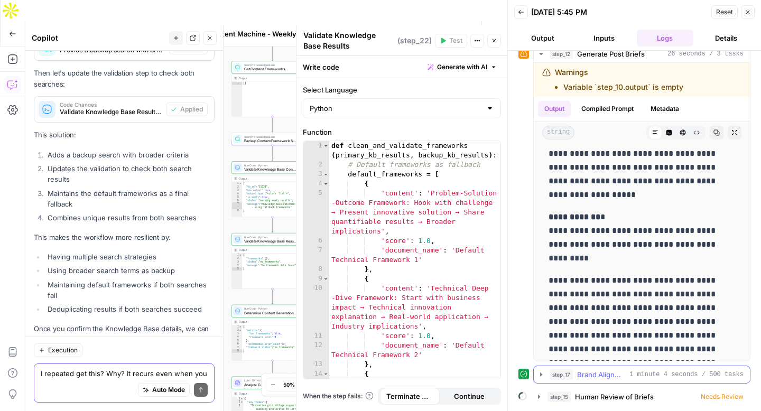
drag, startPoint x: 542, startPoint y: 375, endPoint x: 623, endPoint y: 256, distance: 143.4
click at [542, 375] on icon "button" at bounding box center [541, 375] width 2 height 4
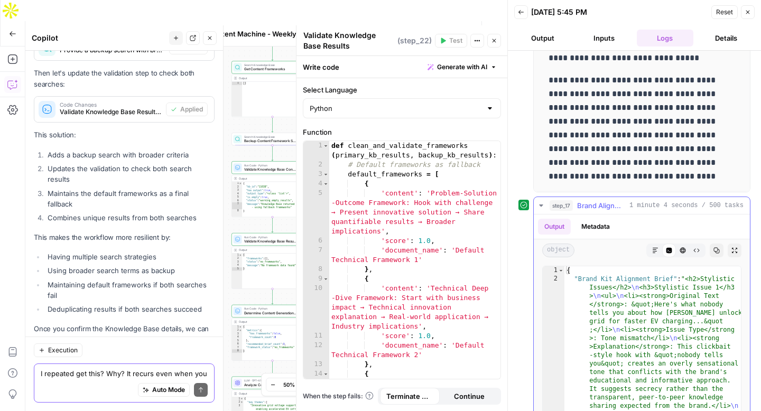
scroll to position [419, 0]
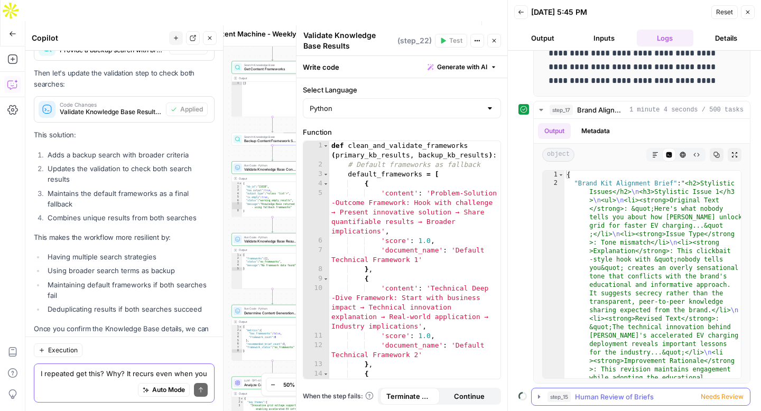
click at [540, 395] on icon "button" at bounding box center [539, 397] width 8 height 8
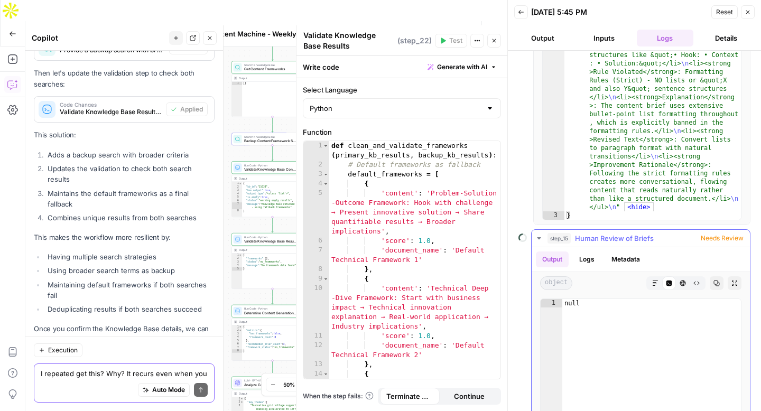
scroll to position [684, 0]
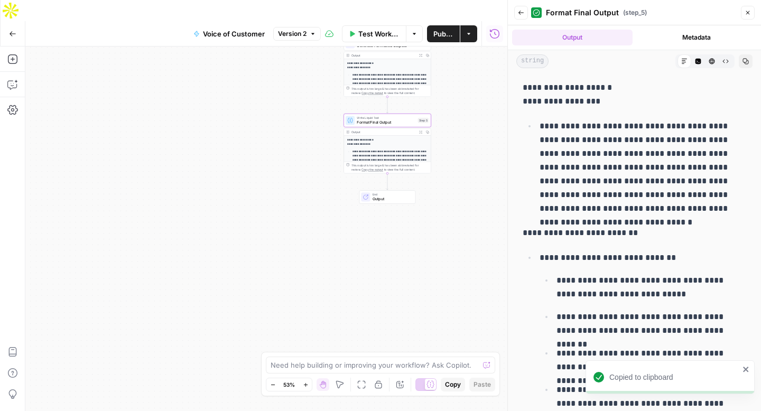
scroll to position [194, 0]
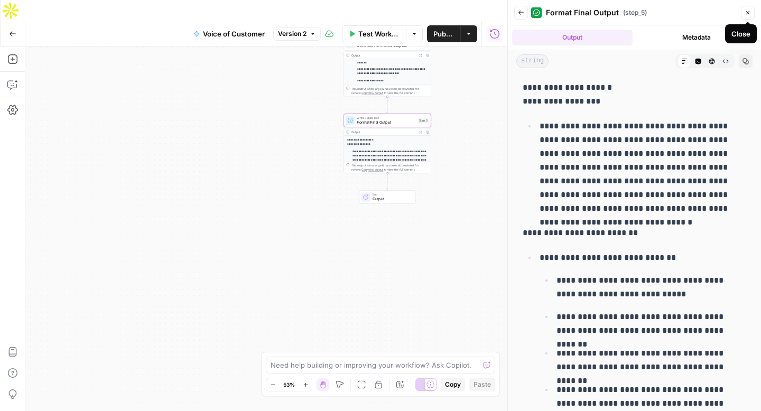
click at [750, 11] on icon "button" at bounding box center [749, 13] width 4 height 4
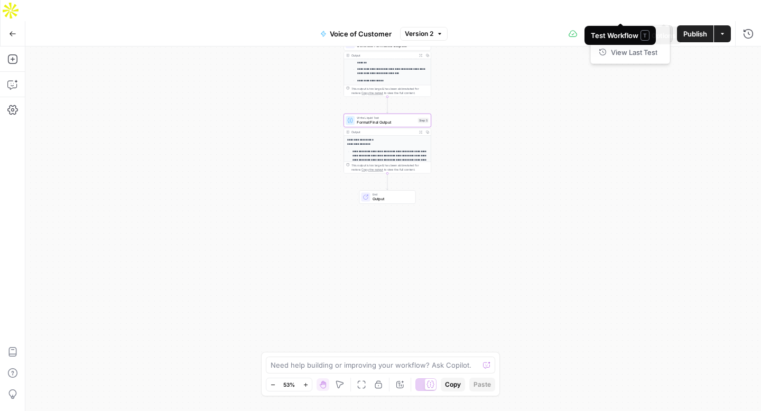
click at [663, 31] on icon "button" at bounding box center [664, 34] width 6 height 6
click at [727, 25] on button "Actions" at bounding box center [722, 33] width 17 height 17
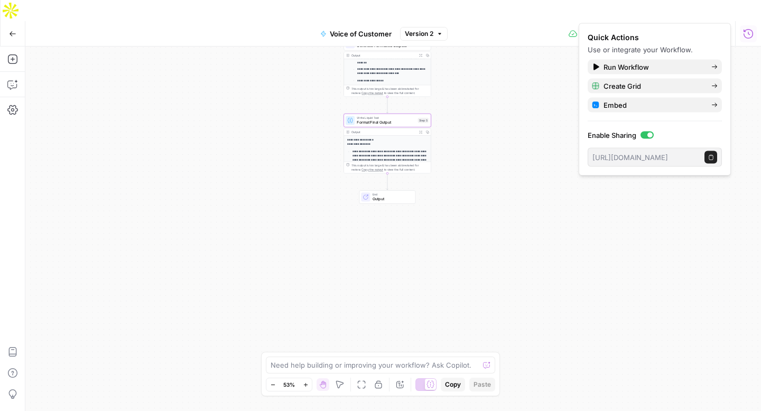
click at [756, 25] on button "Run History" at bounding box center [748, 33] width 17 height 17
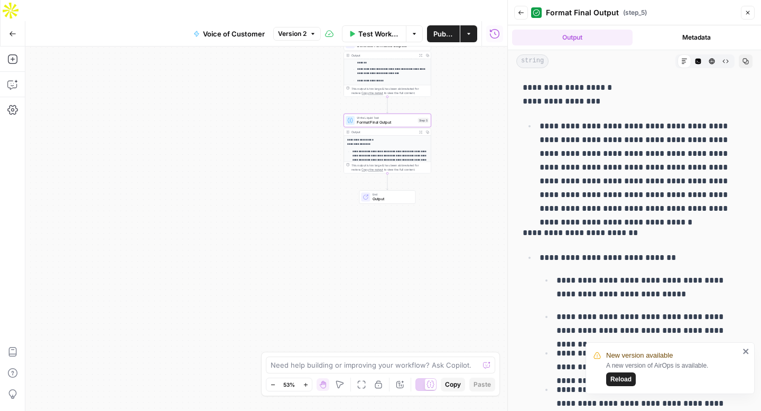
click at [744, 348] on icon "close" at bounding box center [746, 351] width 7 height 8
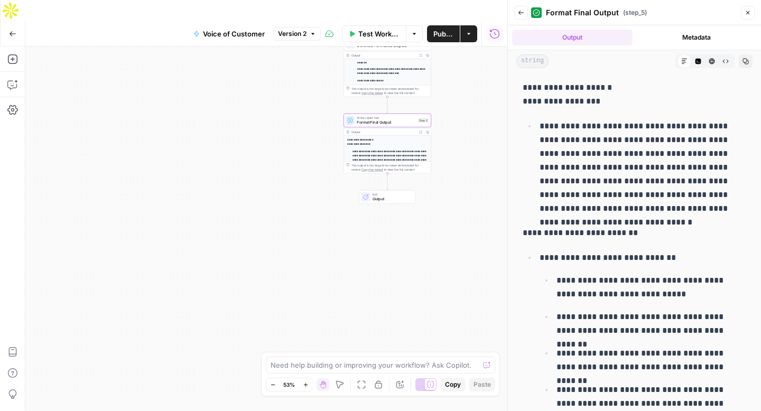
click at [695, 44] on button "Metadata" at bounding box center [697, 38] width 121 height 16
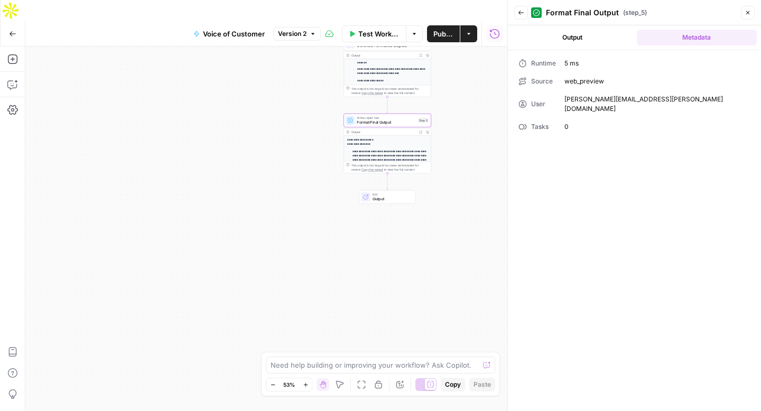
click at [573, 39] on button "Output" at bounding box center [572, 38] width 121 height 16
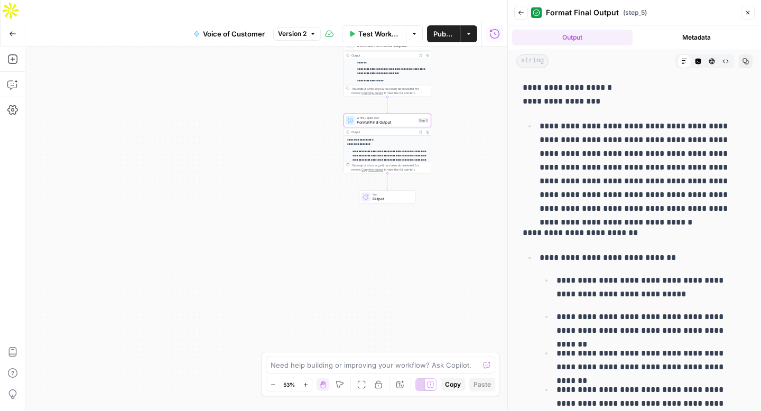
click at [518, 11] on icon "button" at bounding box center [521, 13] width 6 height 6
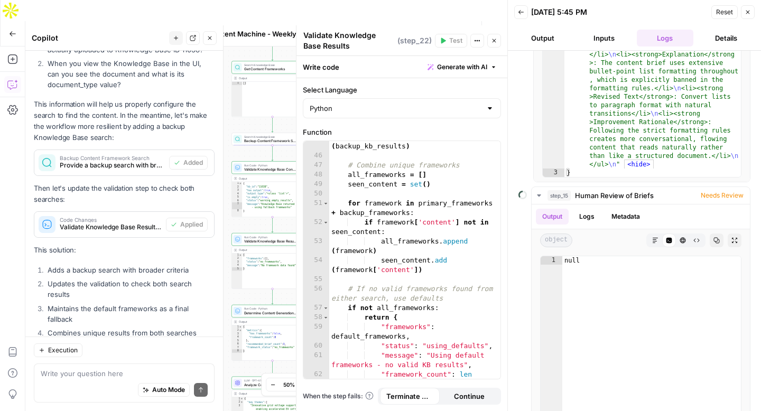
scroll to position [2516, 0]
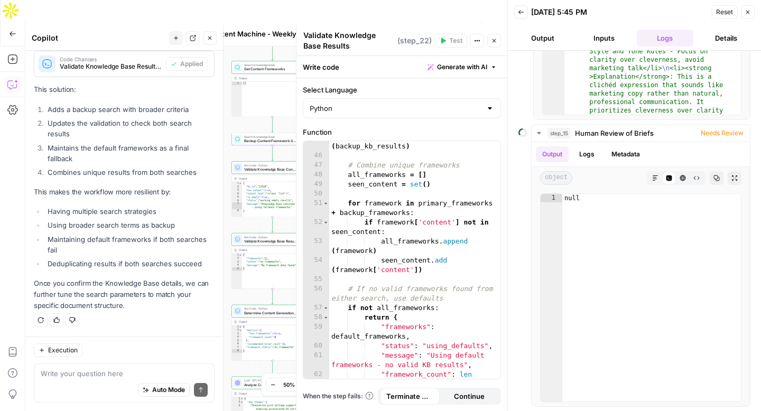
scroll to position [2626, 0]
click at [448, 29] on span "Publish" at bounding box center [442, 34] width 24 height 11
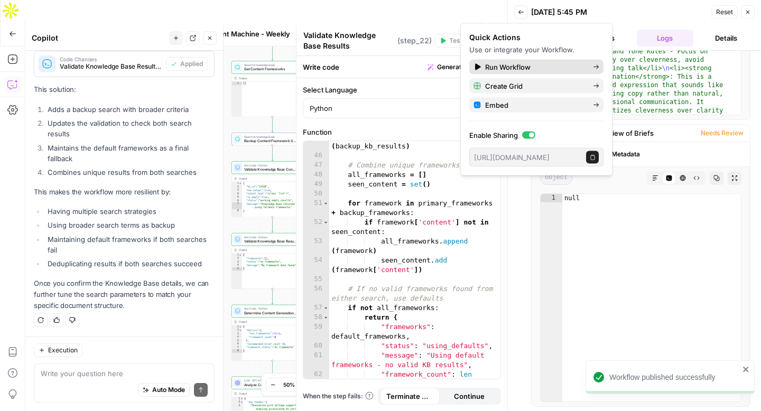
click at [518, 66] on span "Run Workflow" at bounding box center [534, 67] width 99 height 11
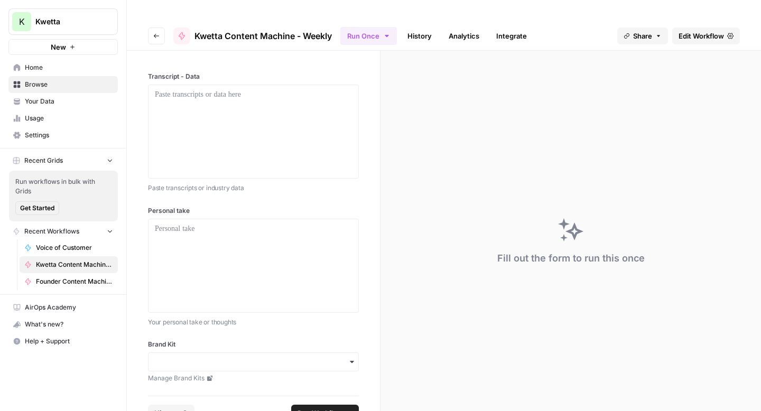
click at [707, 31] on span "Edit Workflow" at bounding box center [701, 36] width 45 height 11
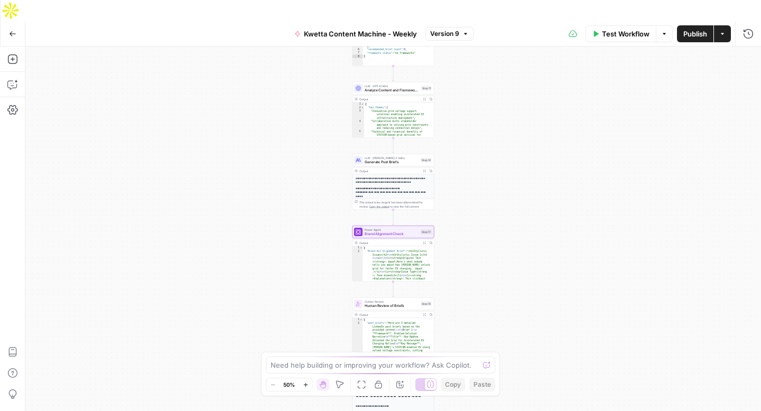
click at [623, 29] on span "Test Workflow" at bounding box center [626, 34] width 48 height 11
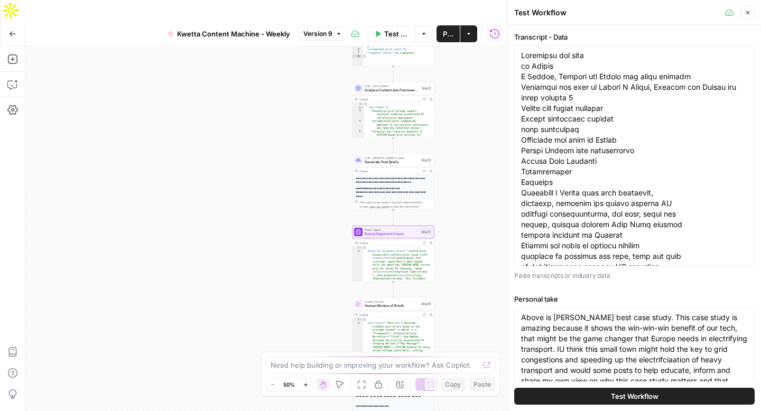
click at [635, 392] on span "Test Workflow" at bounding box center [635, 396] width 48 height 11
